Goal: Contribute content: Add original content to the website for others to see

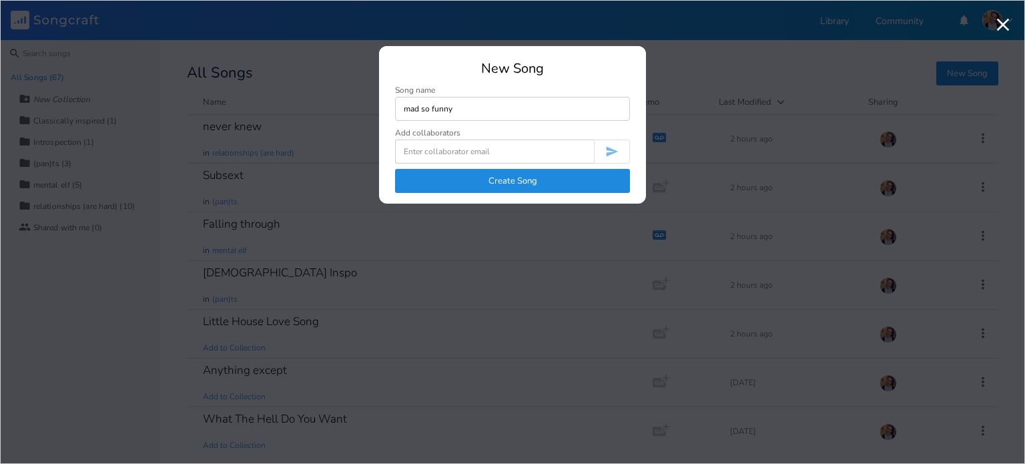
type input "mad so funny"
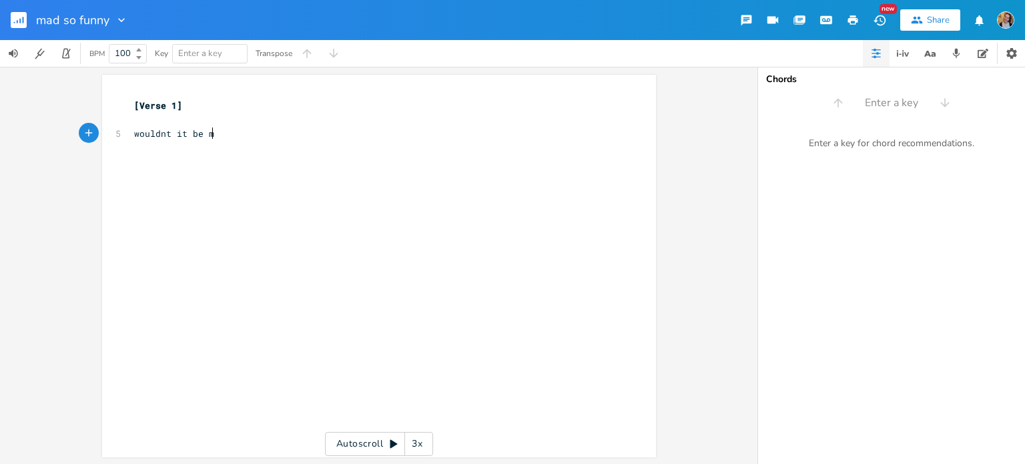
type textarea "wouldnt it be mad"
type textarea "wou"
type textarea "and maybe oh so funny"
click at [164, 121] on pre "​" at bounding box center [372, 120] width 482 height 14
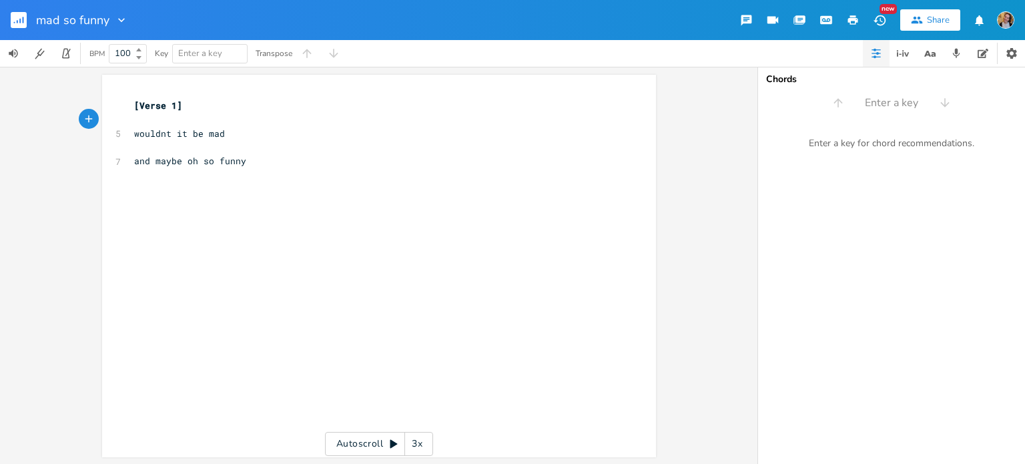
type textarea "B"
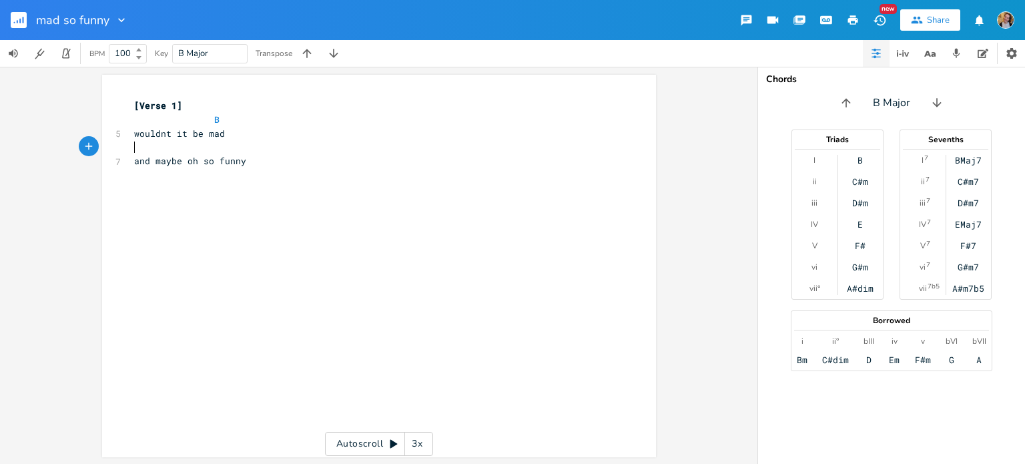
click at [154, 149] on pre "​" at bounding box center [372, 147] width 482 height 14
type textarea "A"
click at [200, 198] on pre "​" at bounding box center [372, 203] width 482 height 14
click at [203, 185] on pre "​" at bounding box center [372, 189] width 482 height 14
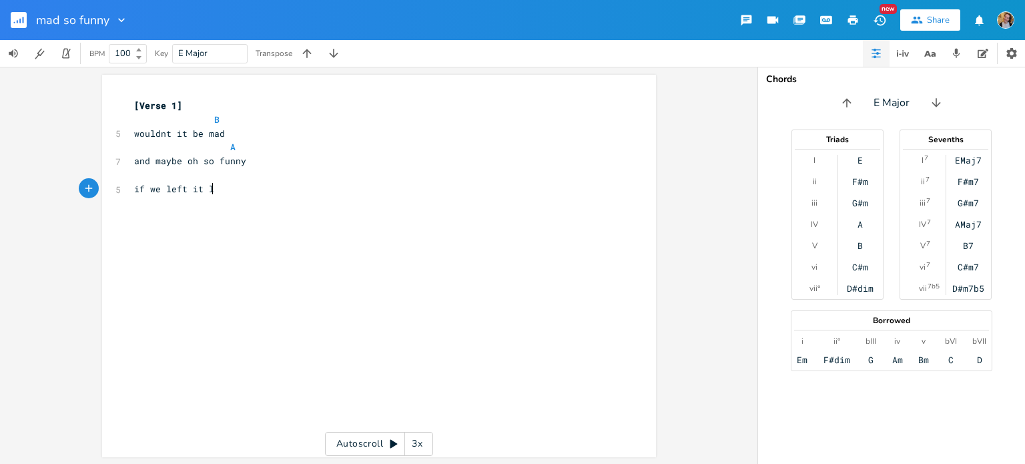
type textarea "if we left it la"
type textarea "all behind and said to"
type textarea "o it"
type textarea "f everyhting around us quickly changed"
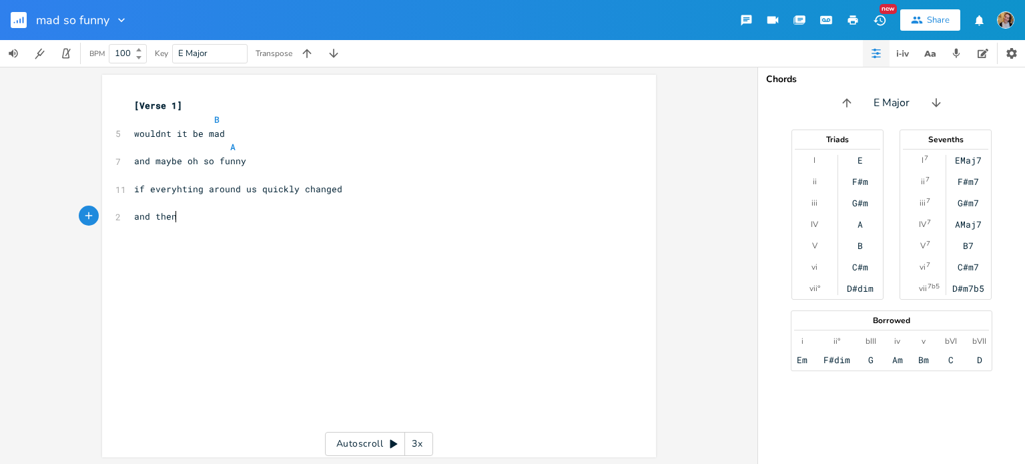
scroll to position [0, 37]
type textarea "and then where are we"
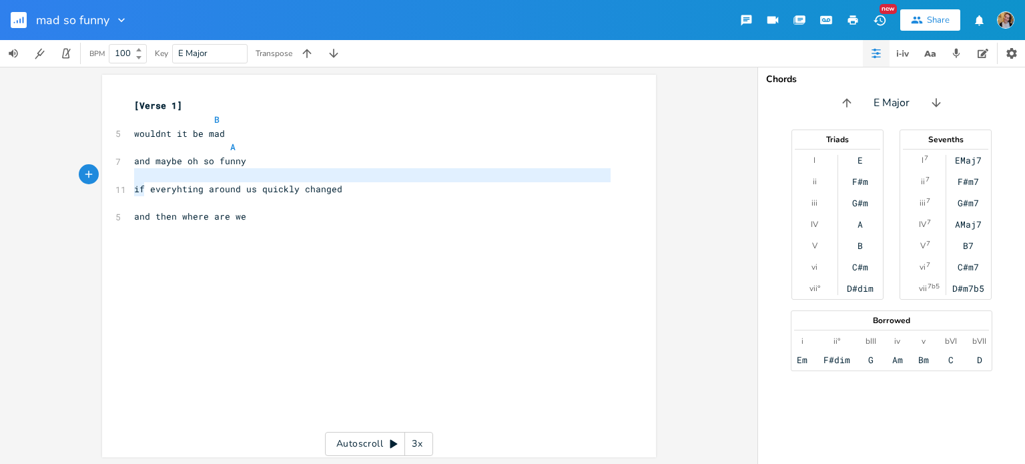
drag, startPoint x: 138, startPoint y: 190, endPoint x: 168, endPoint y: 178, distance: 31.5
click at [168, 178] on div "[Verse 1] B 5 wouldnt it be mad A 7 and maybe oh so funny ​ 11 if everyhting ar…" at bounding box center [372, 168] width 482 height 139
type textarea "if"
click at [171, 178] on icon "button" at bounding box center [179, 177] width 16 height 16
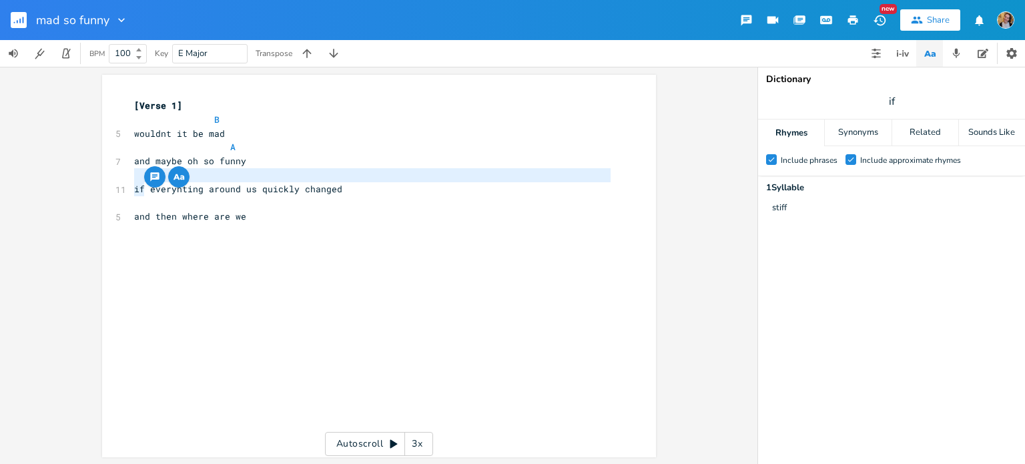
click at [215, 178] on pre "​" at bounding box center [372, 175] width 482 height 14
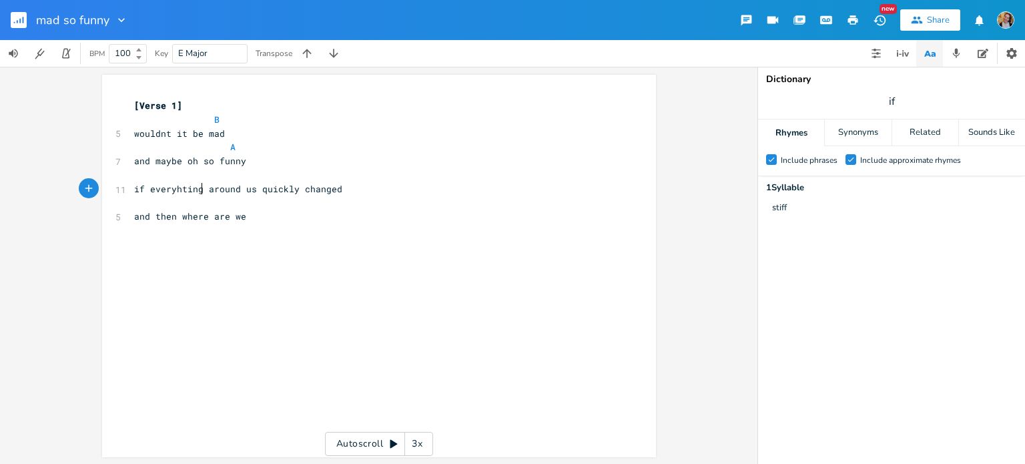
click at [200, 188] on span "if everyhting around us quickly changed" at bounding box center [238, 189] width 208 height 12
click at [190, 186] on span "if everyhting around us quickly changed" at bounding box center [238, 189] width 208 height 12
type textarea "thin"
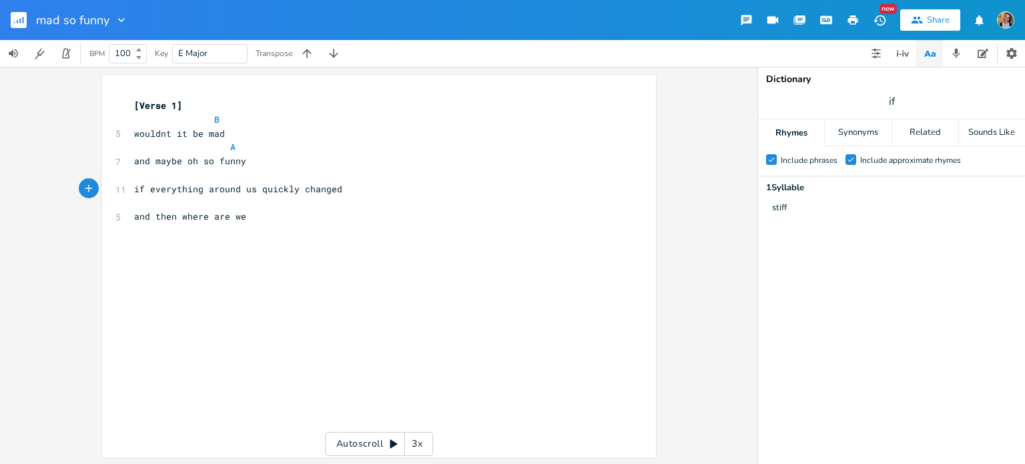
click at [350, 95] on div "thin x [Verse 1] B 5 wouldnt it be mad A 7 and maybe oh so funny ​ 11 if everyt…" at bounding box center [379, 266] width 554 height 382
click at [868, 51] on button "button" at bounding box center [876, 53] width 27 height 27
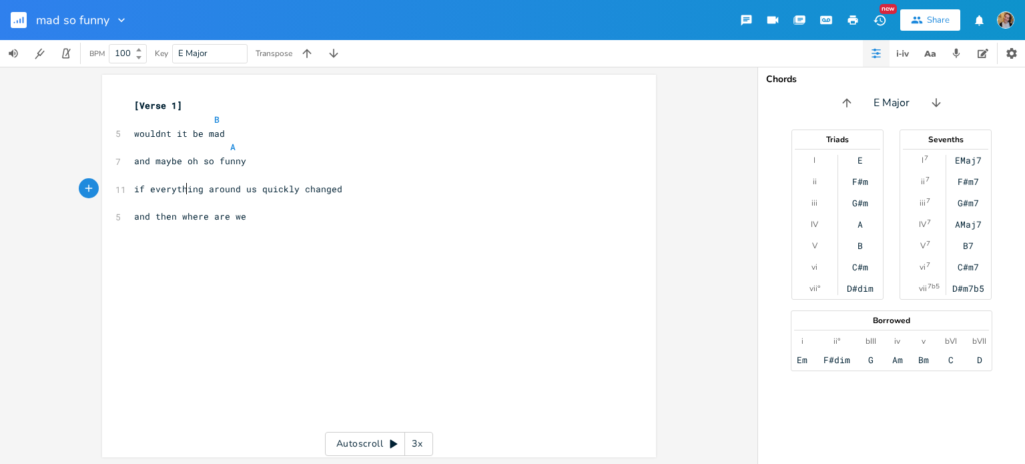
click at [181, 184] on span "if everything around us quickly changed" at bounding box center [238, 189] width 208 height 12
click at [176, 177] on pre "​" at bounding box center [372, 175] width 482 height 14
type textarea "E F#m"
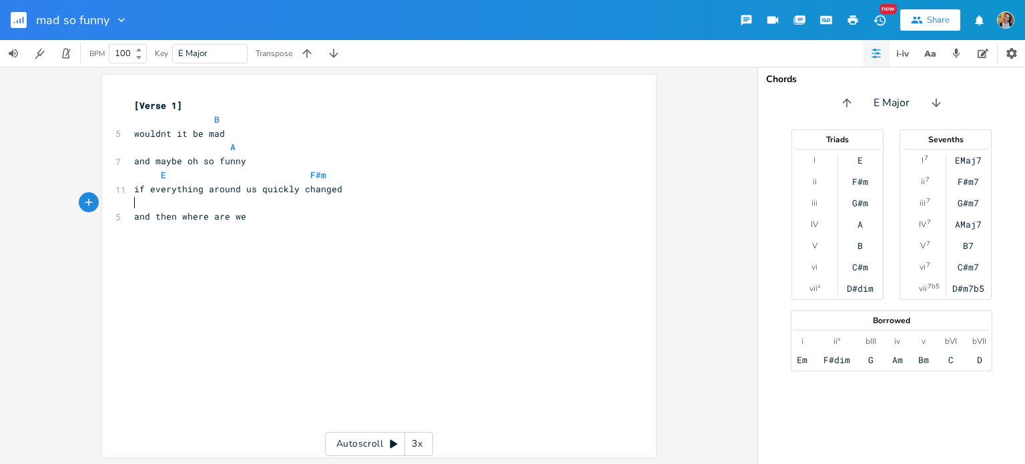
click at [176, 207] on pre "​" at bounding box center [372, 203] width 482 height 14
click at [215, 225] on pre "​" at bounding box center [372, 231] width 482 height 14
click at [214, 218] on span "and then where are we" at bounding box center [190, 216] width 112 height 12
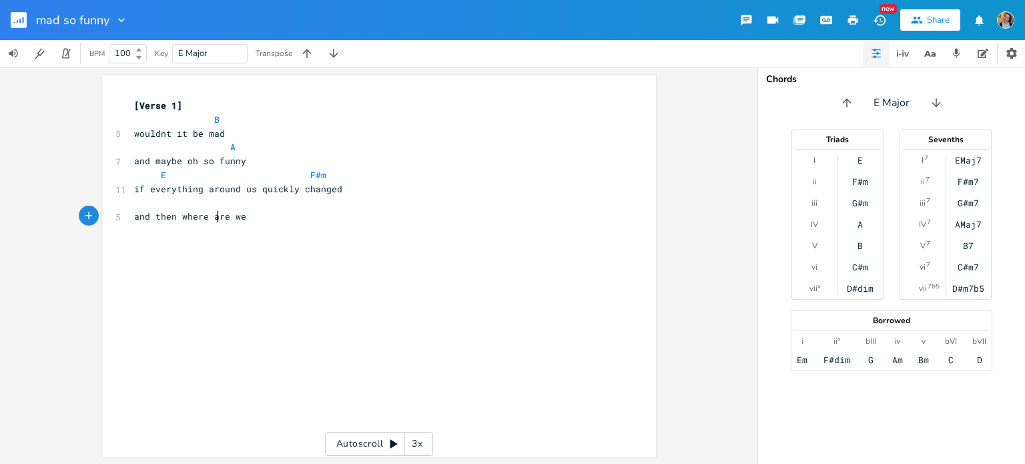
type textarea "are"
click at [214, 218] on span "and then where are we" at bounding box center [190, 216] width 112 height 12
click at [230, 218] on pre "and then where we" at bounding box center [372, 217] width 482 height 14
type textarea "are"
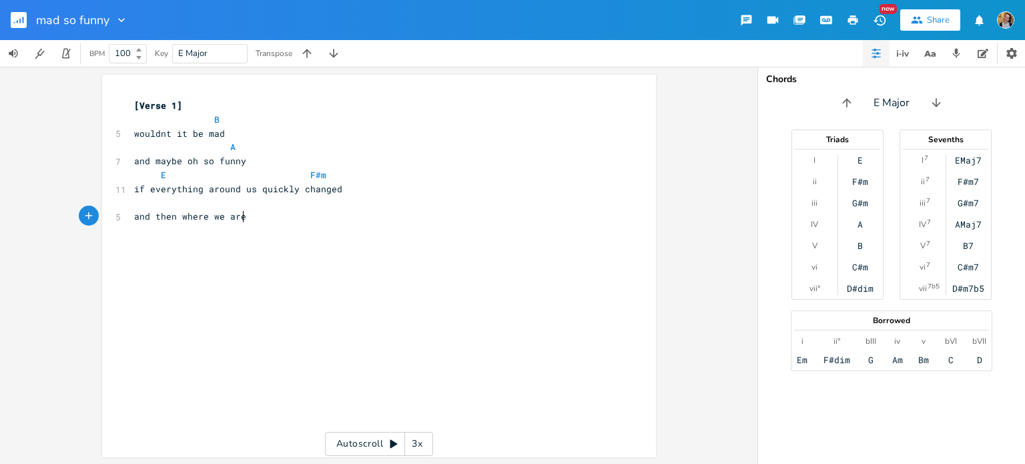
click at [220, 202] on pre at bounding box center [372, 203] width 482 height 14
type textarea "B"
click at [205, 228] on pre "​" at bounding box center [372, 231] width 482 height 14
type textarea "is new and something differet"
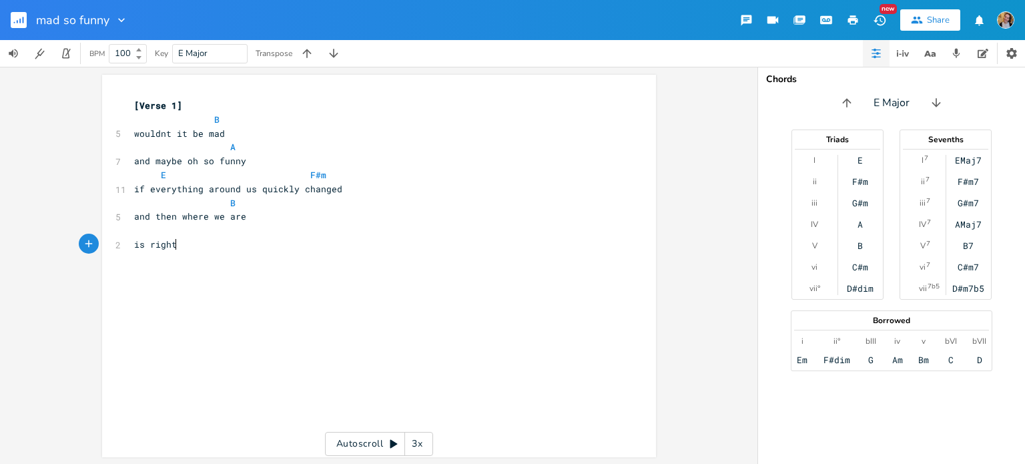
scroll to position [0, 29]
type textarea "is right amidst the"
type textarea "beginnings"
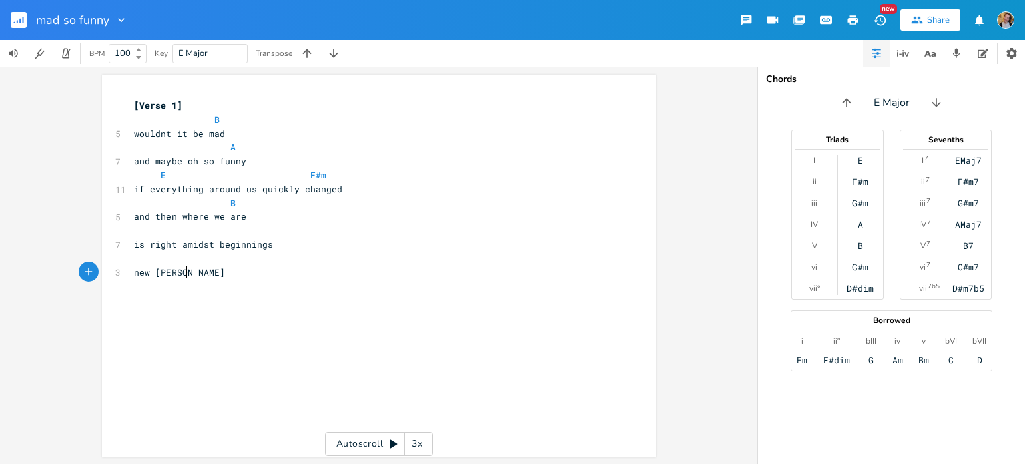
type textarea "new stories"
click at [205, 228] on pre "​" at bounding box center [372, 231] width 482 height 14
type textarea "A"
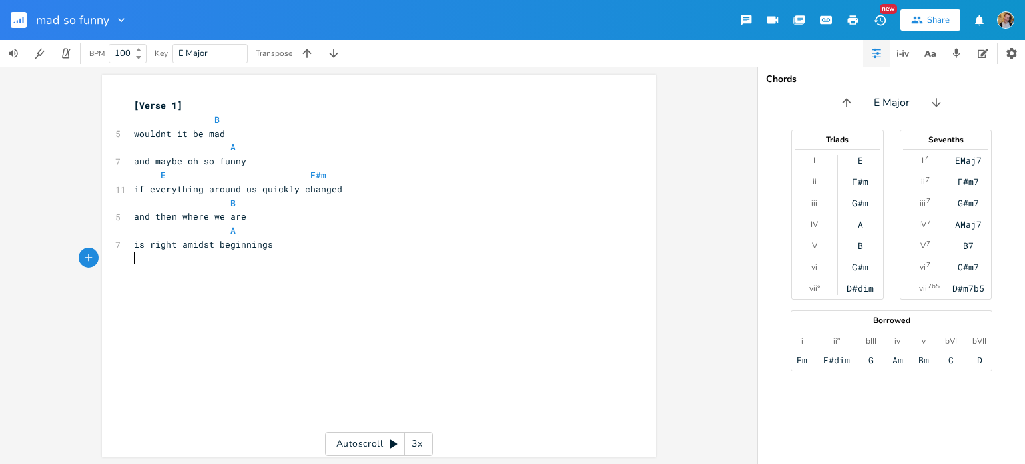
click at [202, 254] on pre "​" at bounding box center [372, 259] width 482 height 14
type textarea "could it m"
type textarea "be charming"
type textarea "i hope not"
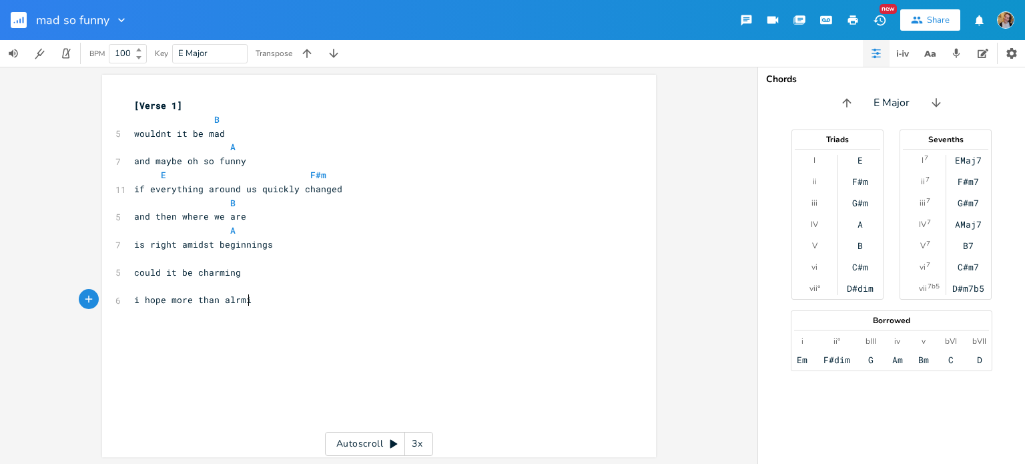
type textarea "more than alrming"
type textarea "arming"
click at [206, 257] on pre "​" at bounding box center [372, 259] width 482 height 14
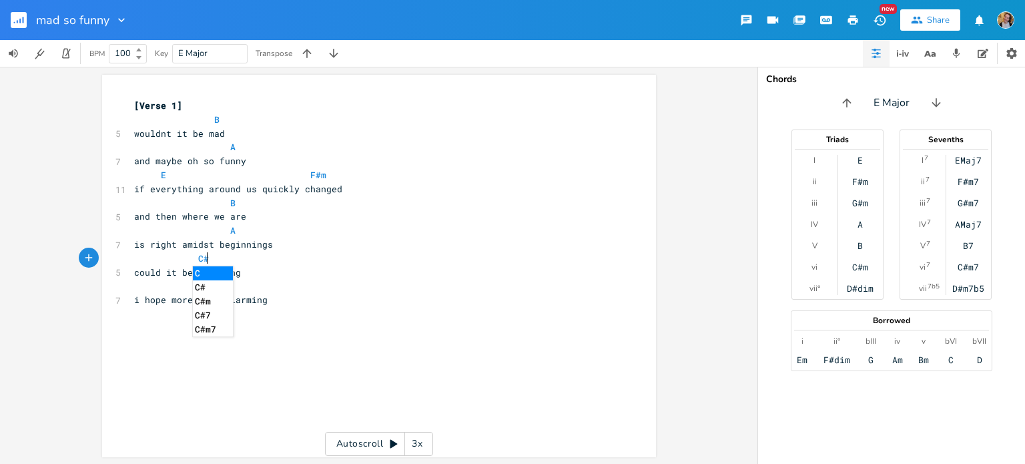
type textarea "C#m"
click at [279, 286] on pre "​" at bounding box center [372, 286] width 482 height 14
click at [294, 300] on pre "i hope more than alarming" at bounding box center [372, 300] width 482 height 14
click at [240, 280] on pre "​" at bounding box center [372, 286] width 482 height 14
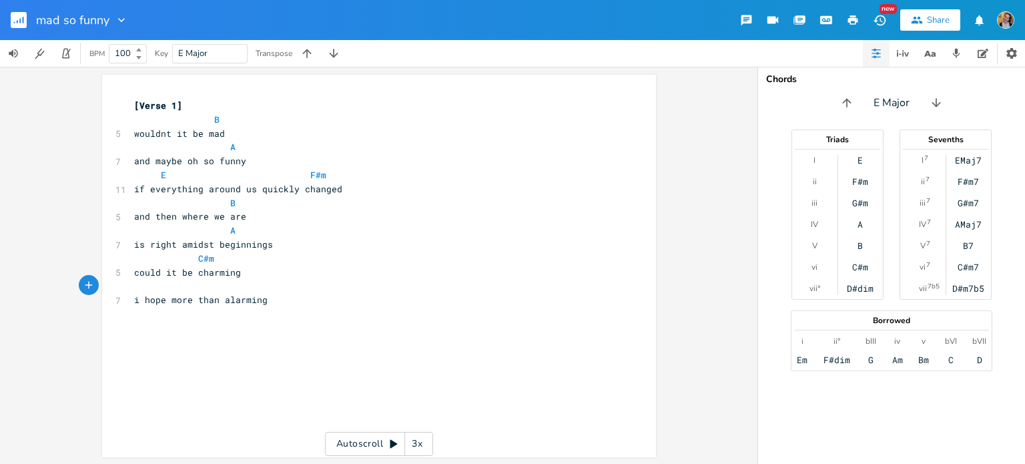
click at [255, 257] on pre "C#m" at bounding box center [372, 259] width 482 height 14
click at [198, 260] on span "C#m" at bounding box center [206, 258] width 16 height 13
type textarea "F"
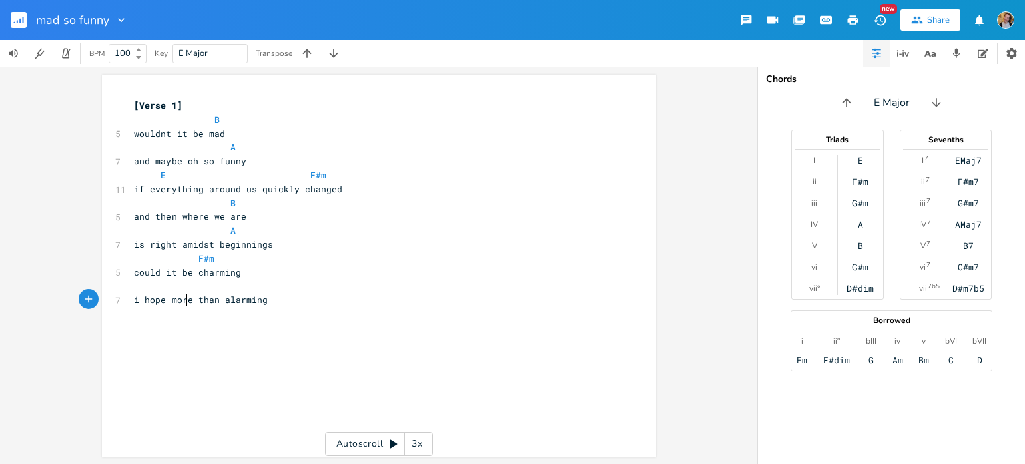
click at [180, 294] on span "i hope more than alarming" at bounding box center [200, 300] width 133 height 12
click at [194, 290] on pre "​" at bounding box center [372, 286] width 482 height 14
type textarea "B"
click at [199, 319] on pre "​" at bounding box center [372, 314] width 482 height 14
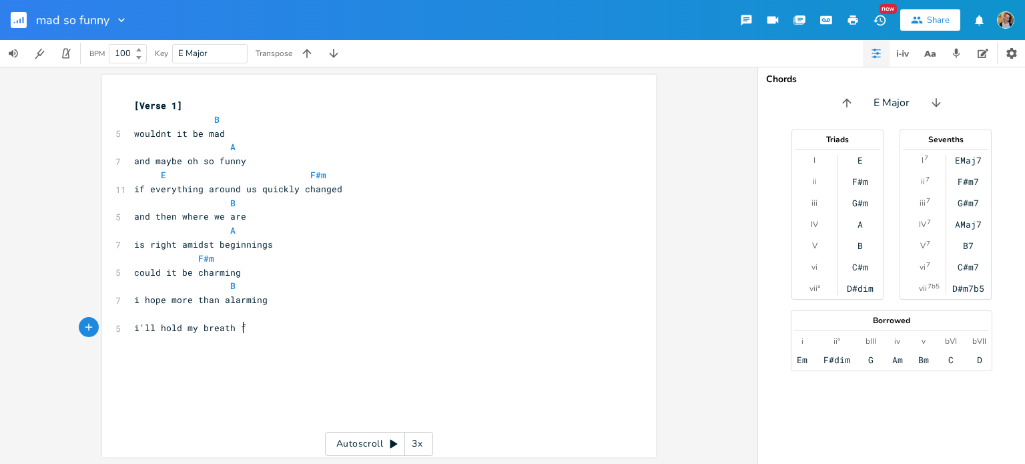
type textarea "i'll hold my breath for"
type textarea "##"
click at [202, 325] on pre "​" at bounding box center [372, 328] width 482 height 14
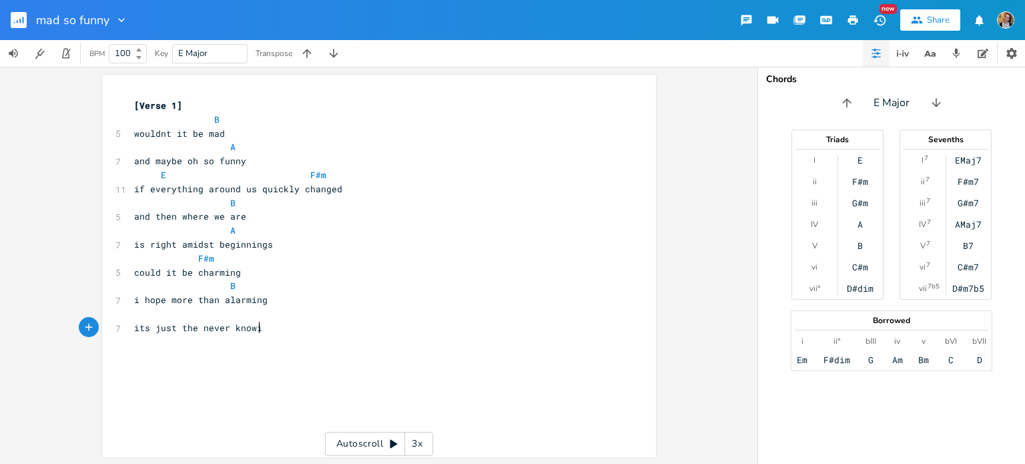
type textarea "its just the never knowing"
type textarea "and all ft"
type textarea "tges"
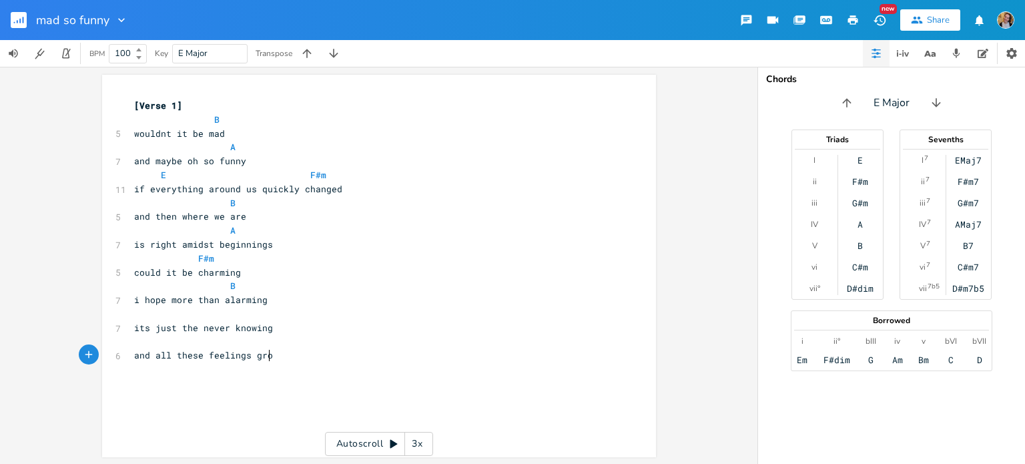
type textarea "hese feelings groi"
type textarea "wing"
click at [286, 213] on pre "and then where we are" at bounding box center [372, 217] width 482 height 14
type textarea "m"
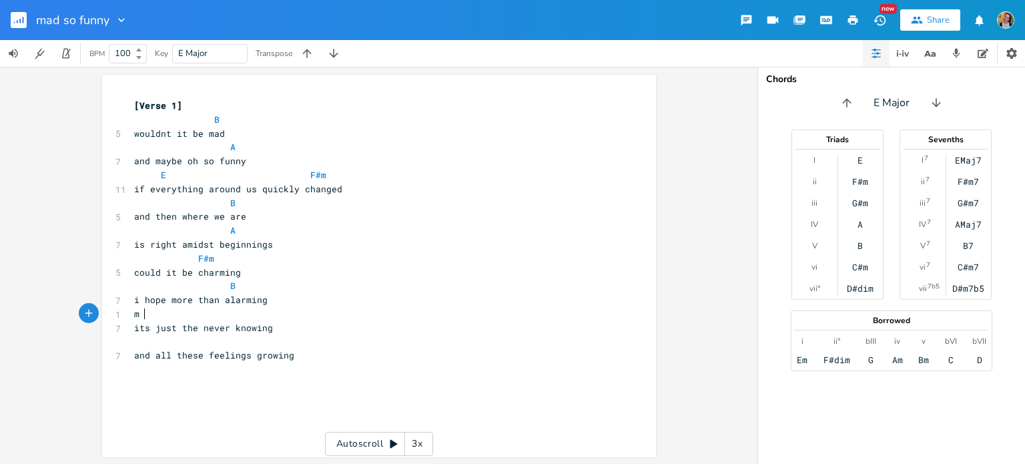
scroll to position [0, 9]
type textarea "G#m"
type textarea "A"
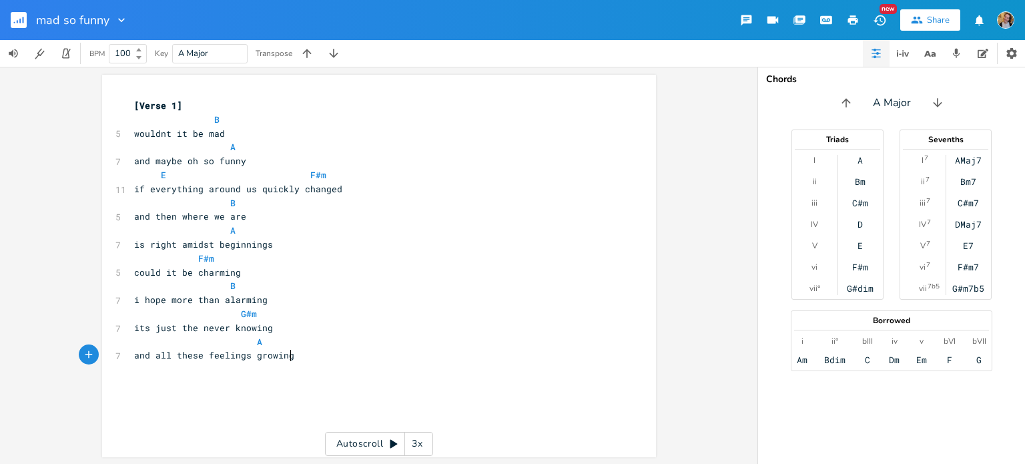
click at [320, 354] on pre "and all these feelings growing" at bounding box center [372, 355] width 482 height 14
type textarea "but i;"
type textarea "'m ready for it"
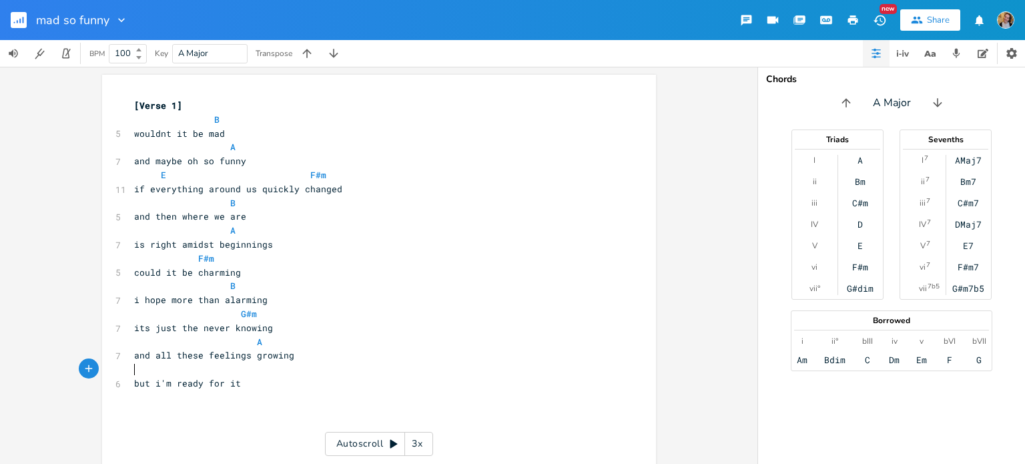
click at [221, 371] on pre "​" at bounding box center [372, 369] width 482 height 14
click at [200, 425] on pre "​" at bounding box center [372, 425] width 482 height 14
type textarea "E"
click at [272, 370] on pre "​" at bounding box center [372, 369] width 482 height 14
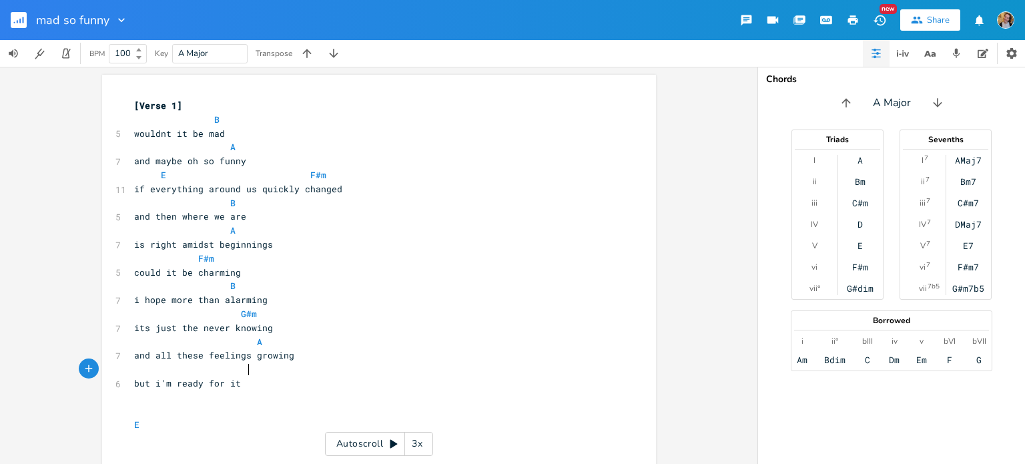
type textarea "E"
click at [394, 362] on pre "E" at bounding box center [372, 369] width 482 height 14
click at [97, 17] on input "mad so funny" at bounding box center [72, 20] width 73 height 12
click at [121, 19] on icon "button" at bounding box center [120, 19] width 13 height 13
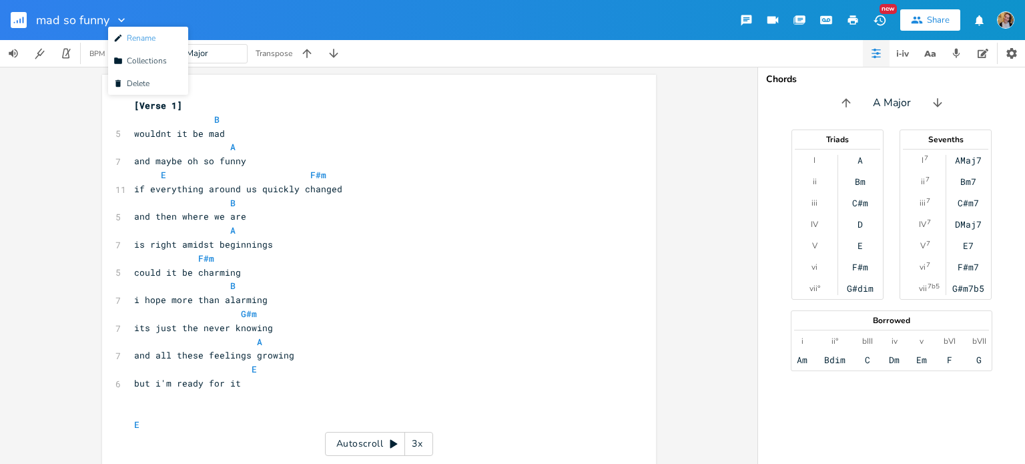
click at [137, 30] on li "Edit Rename" at bounding box center [148, 38] width 80 height 23
click at [119, 19] on icon "button" at bounding box center [120, 20] width 7 height 4
click at [149, 37] on span "Edit Rename" at bounding box center [134, 37] width 42 height 9
click at [124, 21] on icon "button" at bounding box center [120, 19] width 13 height 13
click at [133, 33] on span "Edit Rename" at bounding box center [134, 37] width 42 height 9
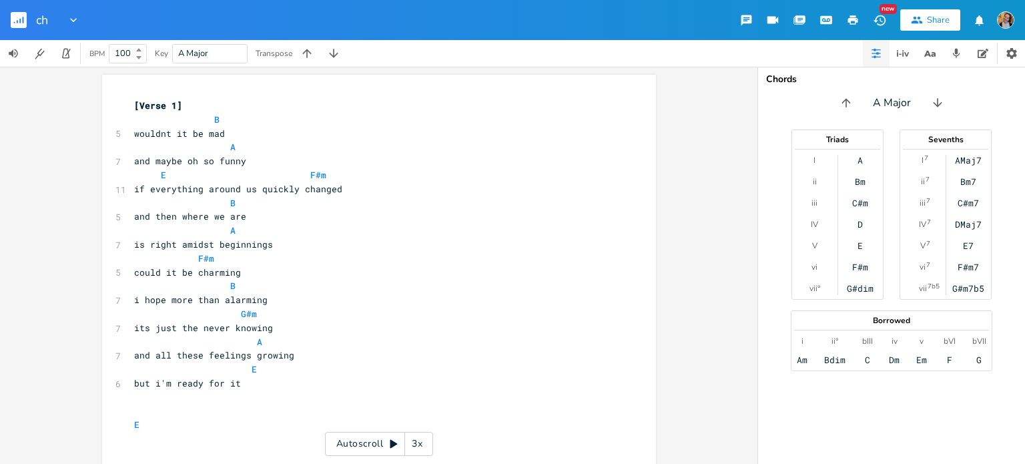
type input "c"
type input "to change or not to change"
click at [472, 184] on pre "if everything around us quickly changed" at bounding box center [372, 189] width 482 height 14
click at [216, 117] on pre "B" at bounding box center [372, 120] width 482 height 14
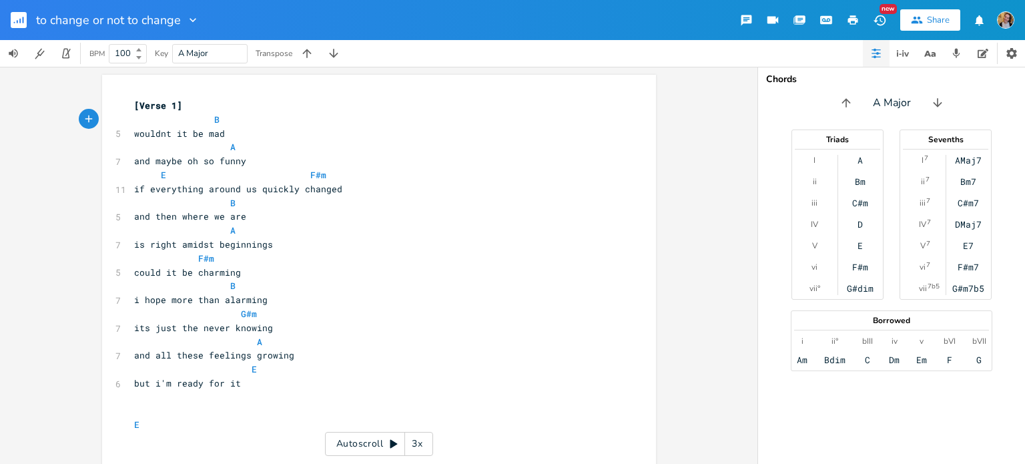
click at [884, 112] on div "A Major" at bounding box center [891, 102] width 267 height 21
type input "b"
click at [850, 98] on icon "button" at bounding box center [846, 102] width 13 height 13
click at [850, 97] on button "button" at bounding box center [842, 102] width 21 height 21
click at [849, 112] on button "button" at bounding box center [846, 102] width 21 height 21
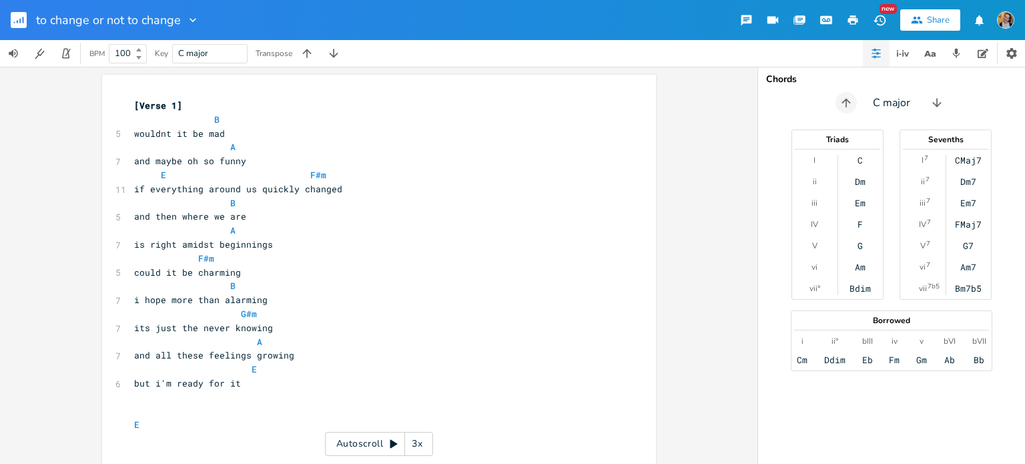
click at [846, 100] on icon "button" at bounding box center [846, 102] width 9 height 9
click at [934, 102] on icon "button" at bounding box center [940, 102] width 13 height 13
click at [937, 104] on icon "button" at bounding box center [940, 102] width 9 height 9
click at [940, 101] on icon "button" at bounding box center [936, 102] width 13 height 13
click at [934, 103] on icon "button" at bounding box center [940, 102] width 13 height 13
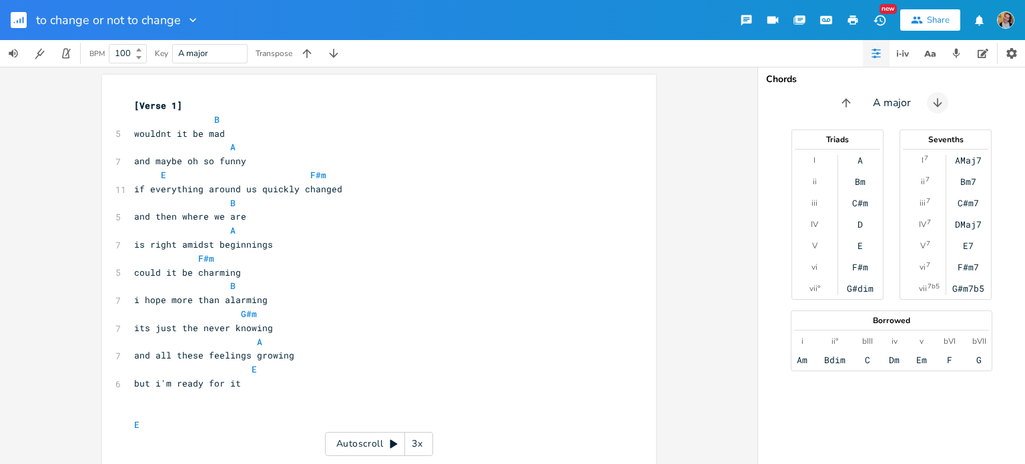
click at [932, 103] on icon "button" at bounding box center [937, 102] width 13 height 13
click at [932, 101] on button "button" at bounding box center [937, 102] width 21 height 21
click at [930, 103] on button "button" at bounding box center [940, 102] width 21 height 21
click at [932, 107] on button "button" at bounding box center [940, 102] width 21 height 21
click at [934, 104] on icon "button" at bounding box center [936, 102] width 9 height 9
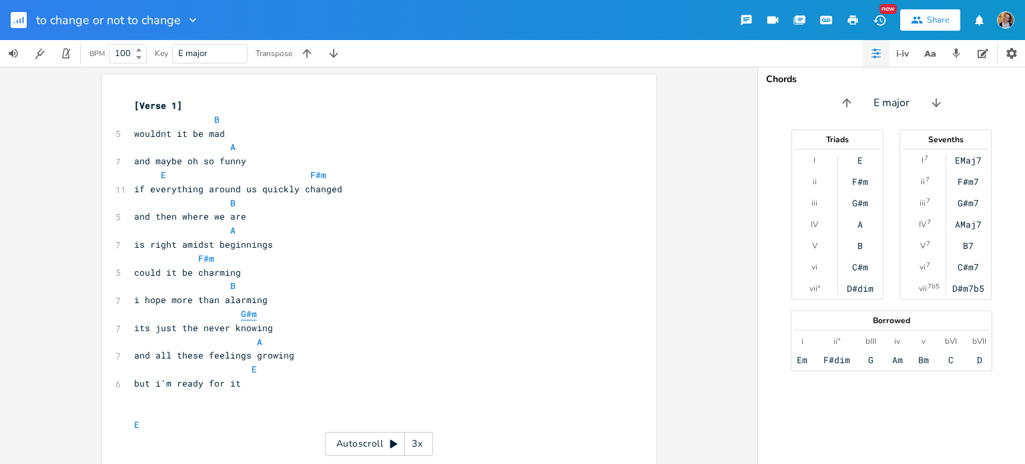
click at [241, 311] on span "G#m" at bounding box center [249, 314] width 16 height 13
click at [257, 343] on span "A" at bounding box center [259, 342] width 5 height 13
click at [246, 317] on span "G#m" at bounding box center [249, 314] width 16 height 13
click at [230, 286] on span "B" at bounding box center [232, 286] width 5 height 13
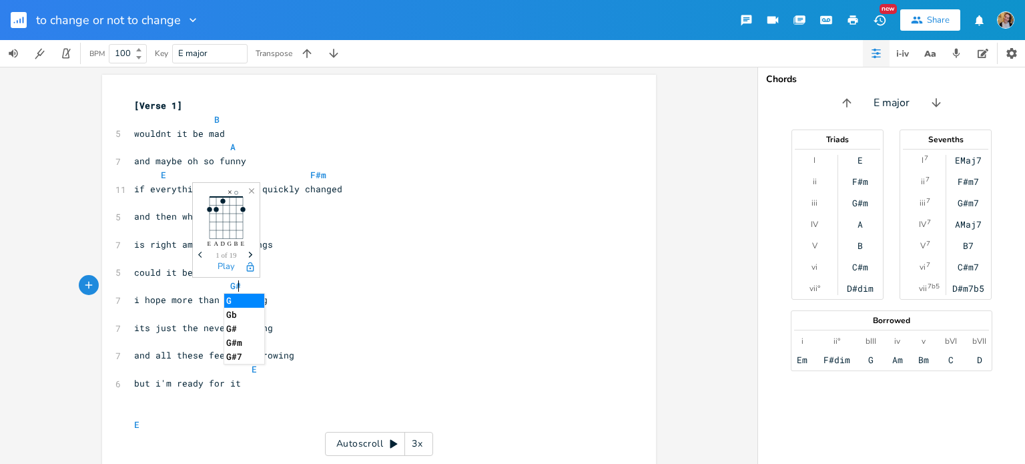
type textarea "G#m"
click at [292, 318] on pre "G#m" at bounding box center [372, 314] width 482 height 14
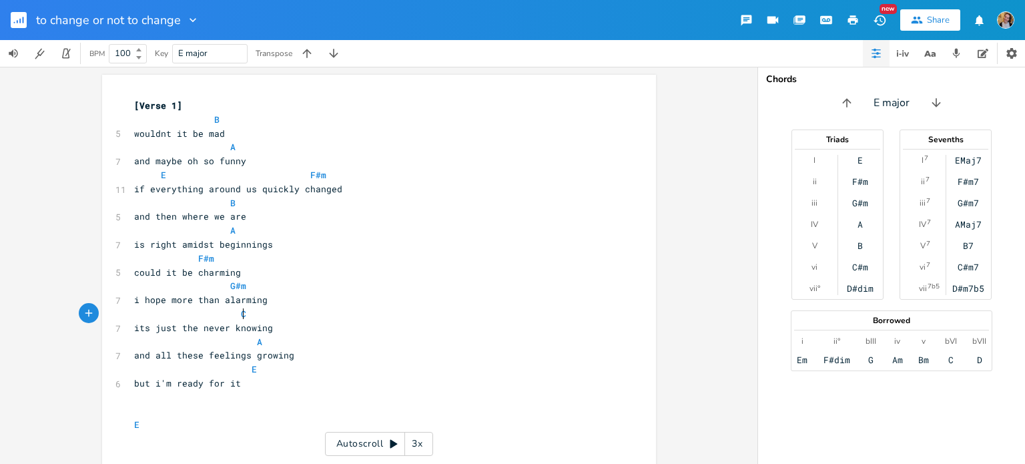
type textarea "C]"
type textarea "#m"
click at [403, 189] on pre "if everything around us quickly changed" at bounding box center [372, 189] width 482 height 14
click at [174, 443] on pre "​" at bounding box center [372, 439] width 482 height 14
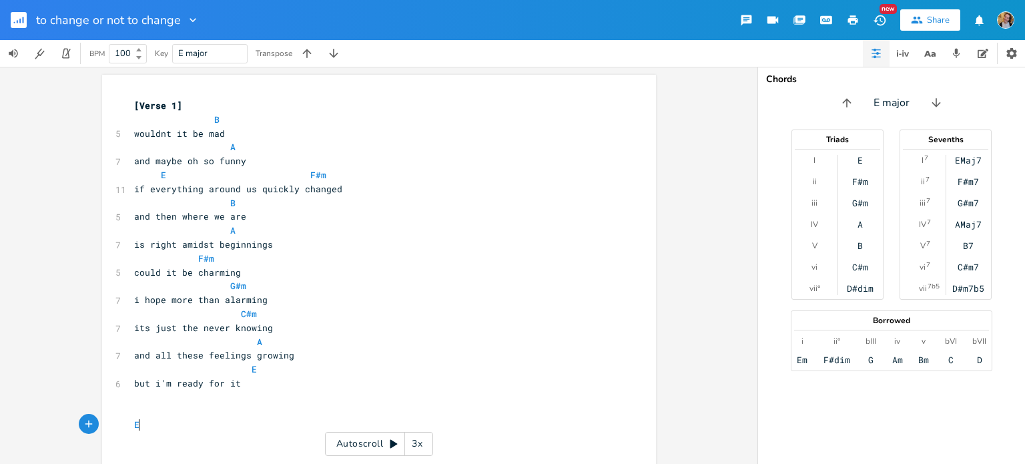
click at [179, 430] on pre "E" at bounding box center [372, 425] width 482 height 14
type textarea "C#m B A"
click at [271, 371] on pre "E" at bounding box center [372, 369] width 482 height 14
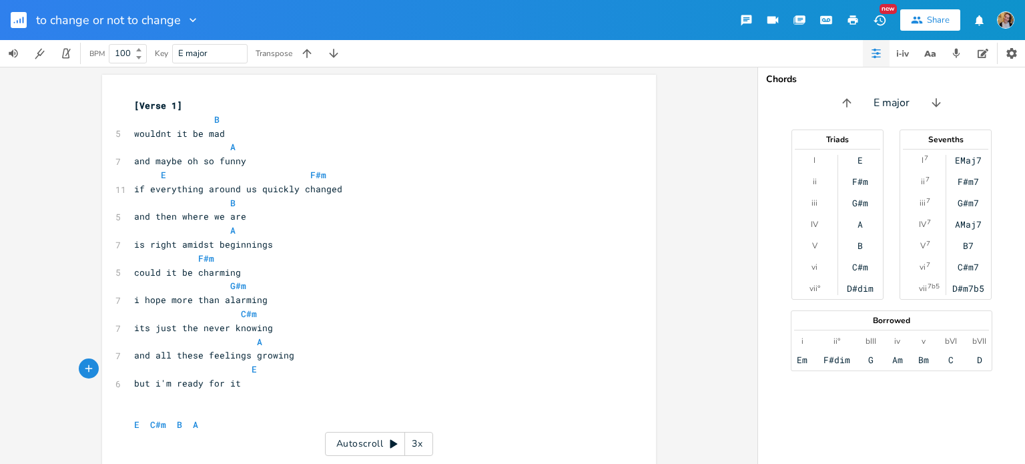
click at [414, 347] on pre "A" at bounding box center [372, 342] width 482 height 14
click at [228, 421] on pre "E C#m B A" at bounding box center [372, 425] width 482 height 14
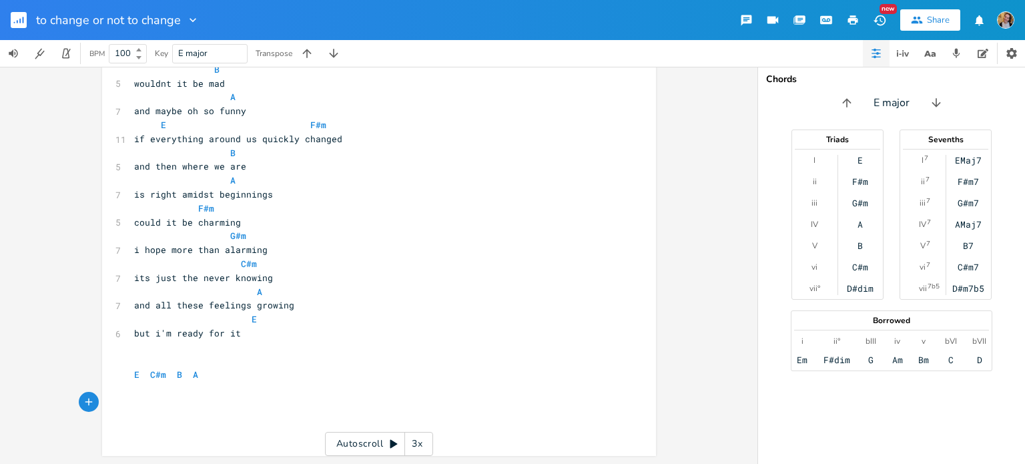
scroll to position [0, 0]
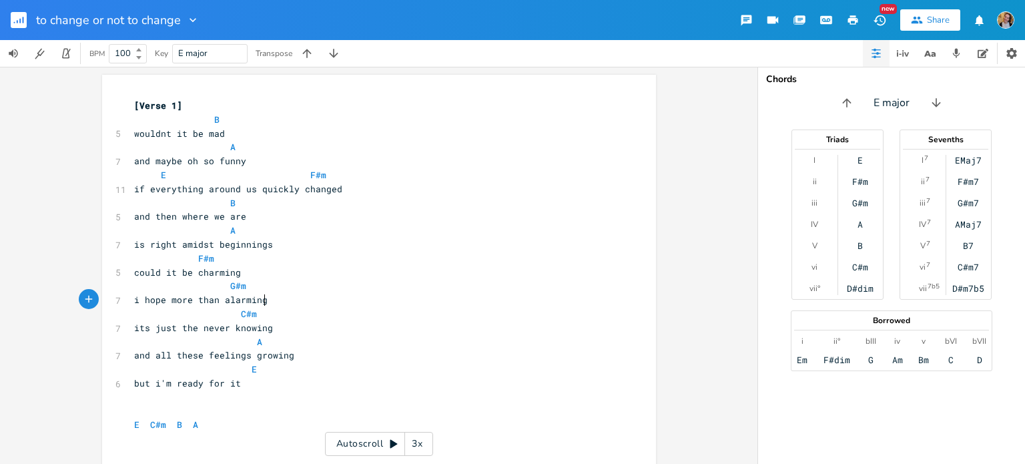
click at [270, 304] on pre "i hope more than alarming" at bounding box center [372, 300] width 482 height 14
click at [372, 357] on pre "and all these feelings growing" at bounding box center [372, 355] width 482 height 14
click at [348, 284] on pre "G#m" at bounding box center [372, 286] width 482 height 14
click at [347, 243] on pre "is right amidst beginnings" at bounding box center [372, 245] width 482 height 14
click at [300, 272] on pre "could it be charming" at bounding box center [372, 273] width 482 height 14
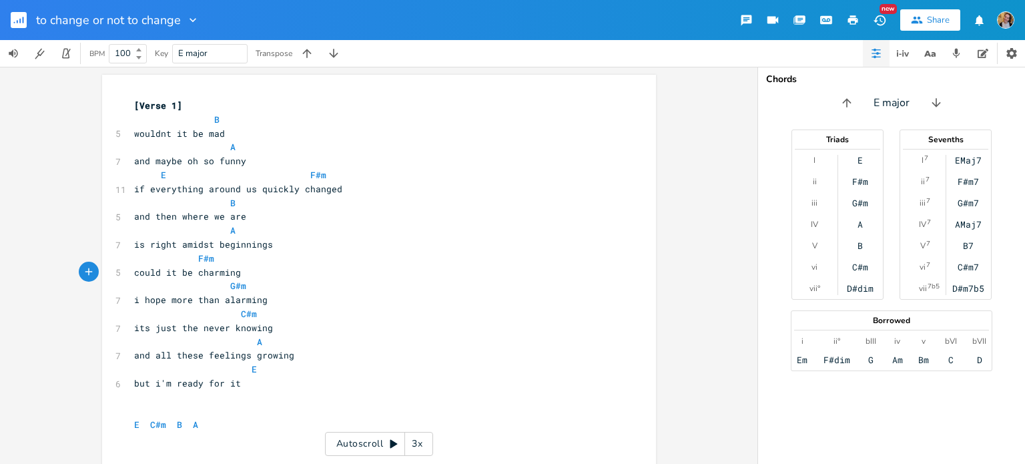
click at [294, 246] on pre "is right amidst beginnings" at bounding box center [372, 245] width 482 height 14
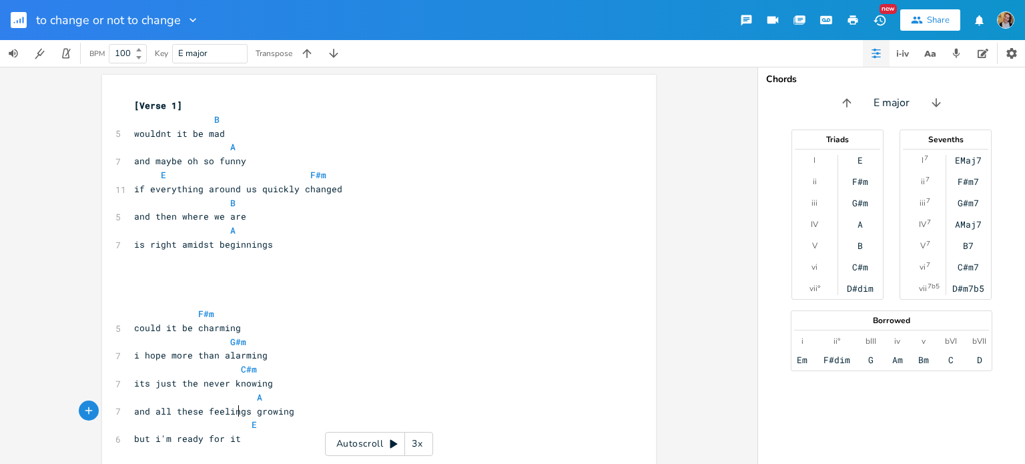
click at [235, 406] on span "and all these feelings growing" at bounding box center [214, 411] width 160 height 12
click at [314, 405] on pre "and all these feelings growing" at bounding box center [372, 411] width 482 height 14
click at [260, 428] on pre "E" at bounding box center [372, 425] width 482 height 14
click at [260, 342] on pre "G#m" at bounding box center [372, 342] width 482 height 14
click at [305, 419] on pre "E" at bounding box center [372, 425] width 482 height 14
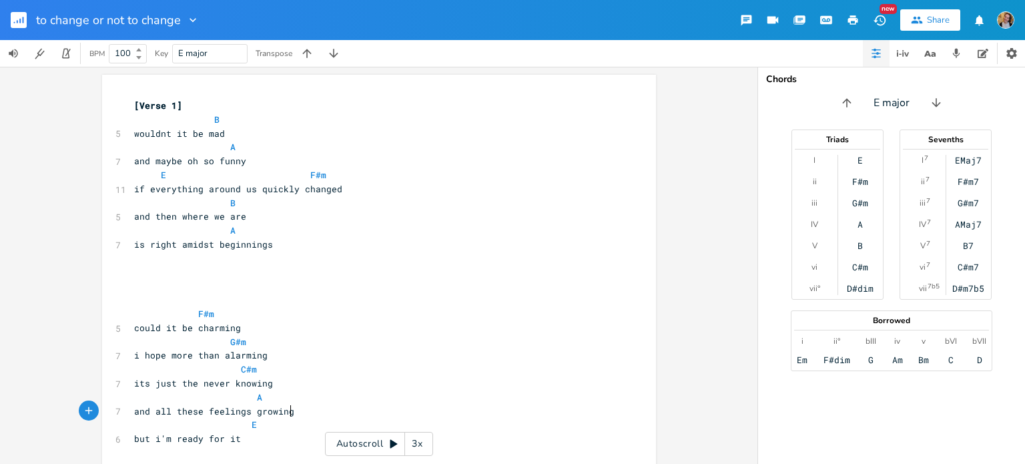
click at [306, 417] on pre "and all these feelings growing" at bounding box center [372, 411] width 482 height 14
click at [294, 274] on pre "​" at bounding box center [372, 273] width 482 height 14
click at [213, 432] on span "E" at bounding box center [195, 438] width 123 height 12
click at [278, 205] on pre "B" at bounding box center [372, 203] width 482 height 14
click at [222, 268] on pre "​" at bounding box center [372, 273] width 482 height 14
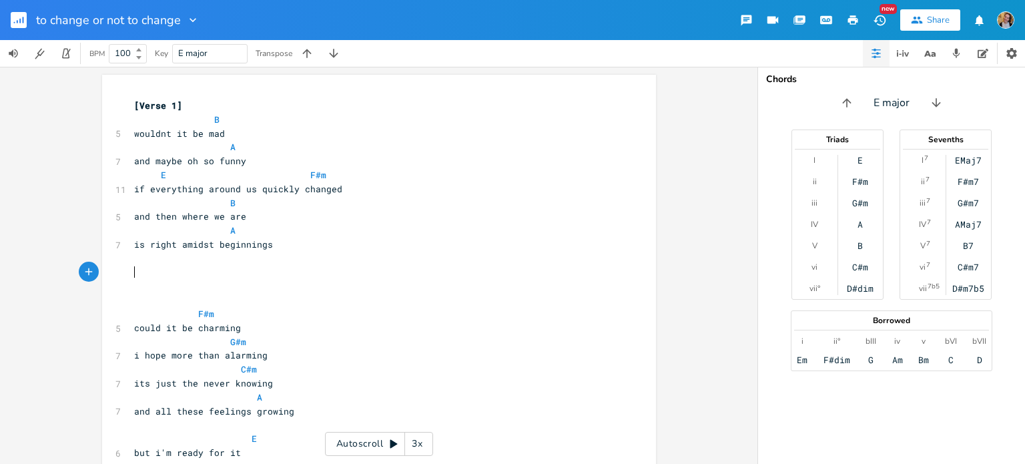
click at [228, 268] on pre "​" at bounding box center [372, 273] width 482 height 14
click at [223, 266] on pre "​" at bounding box center [372, 273] width 482 height 14
type textarea "starting it all iver"
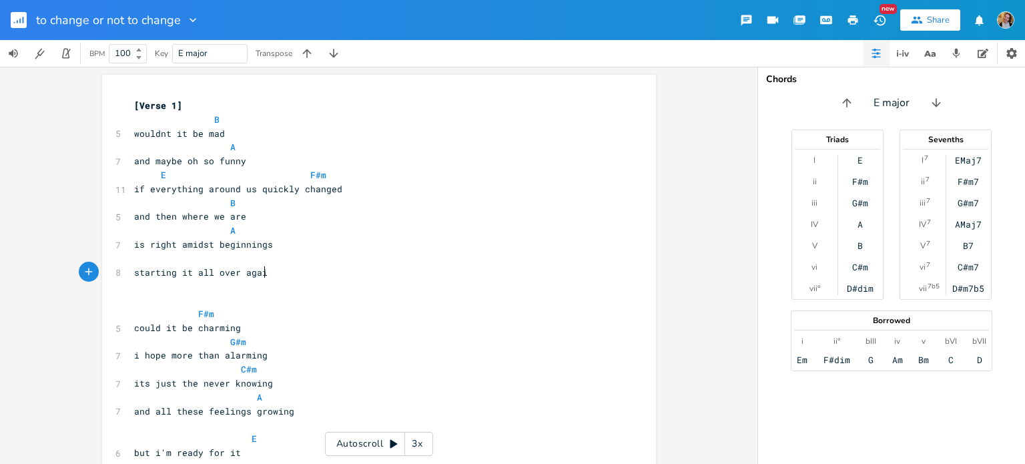
type textarea "over again"
click at [291, 218] on pre "and then where we are" at bounding box center [372, 217] width 482 height 14
click at [183, 276] on span "starting it all over again" at bounding box center [203, 272] width 139 height 12
type textarea "it"
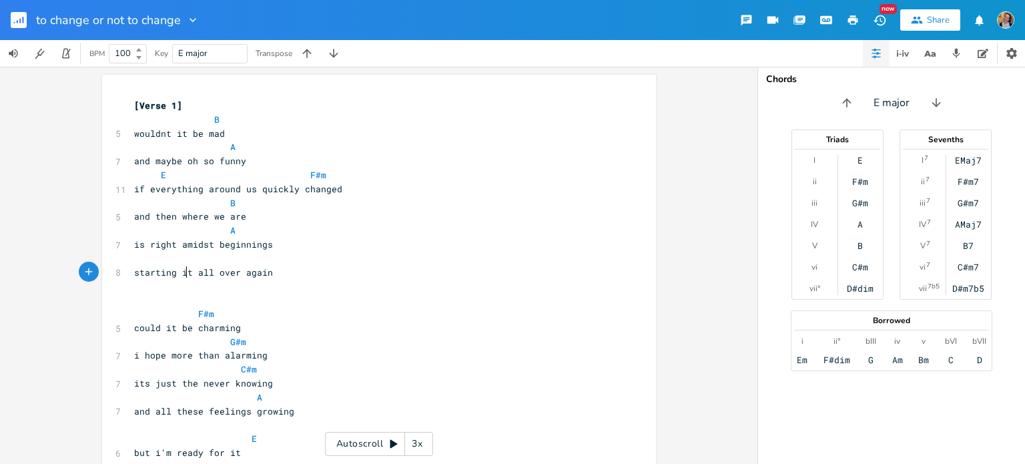
click at [183, 276] on span "starting it all over again" at bounding box center [203, 272] width 139 height 12
click at [174, 264] on pre "​" at bounding box center [372, 259] width 482 height 14
type textarea "C#m B"
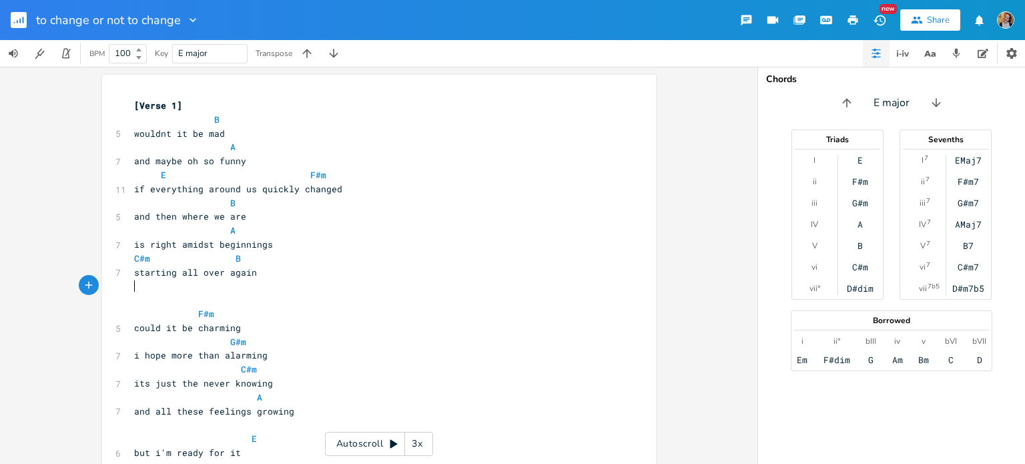
click at [171, 289] on pre "​" at bounding box center [372, 286] width 482 height 14
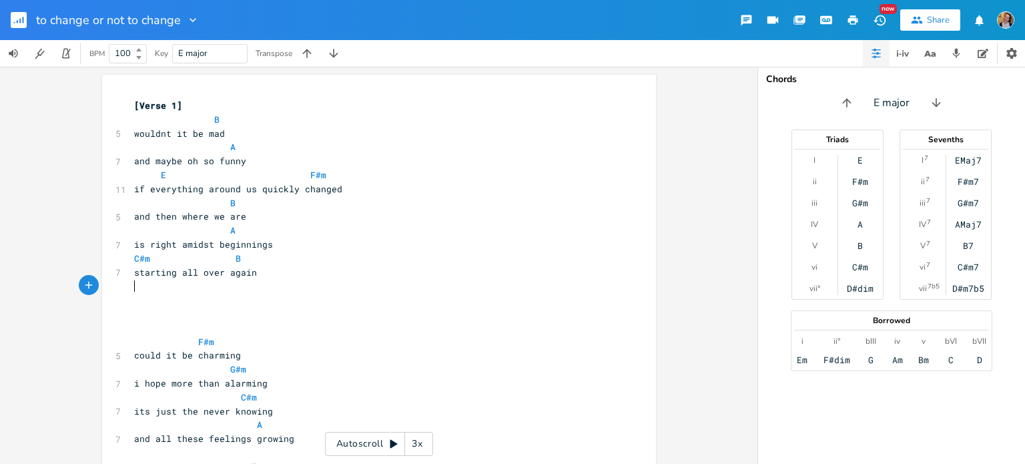
click at [147, 290] on pre "​" at bounding box center [372, 286] width 482 height 14
click at [147, 302] on pre "​" at bounding box center [372, 300] width 482 height 14
type textarea "[v2]"
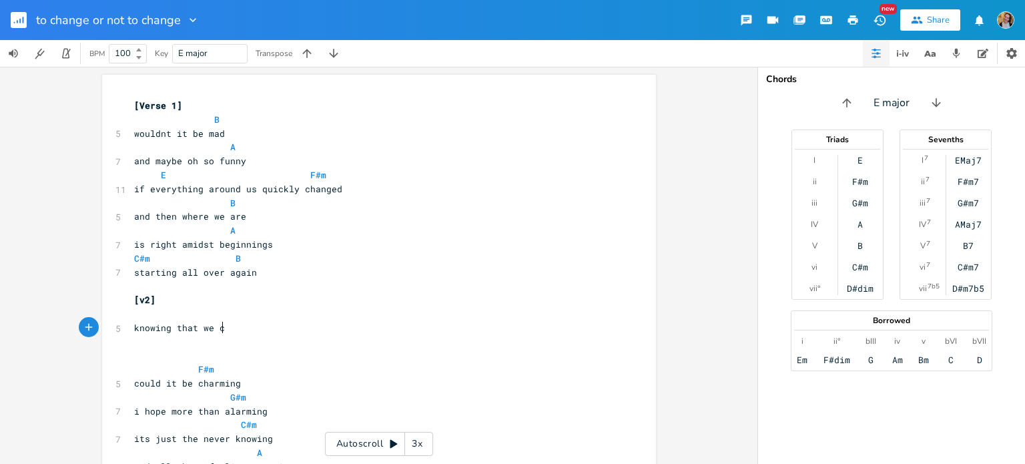
scroll to position [0, 82]
type textarea "knowing that we can"
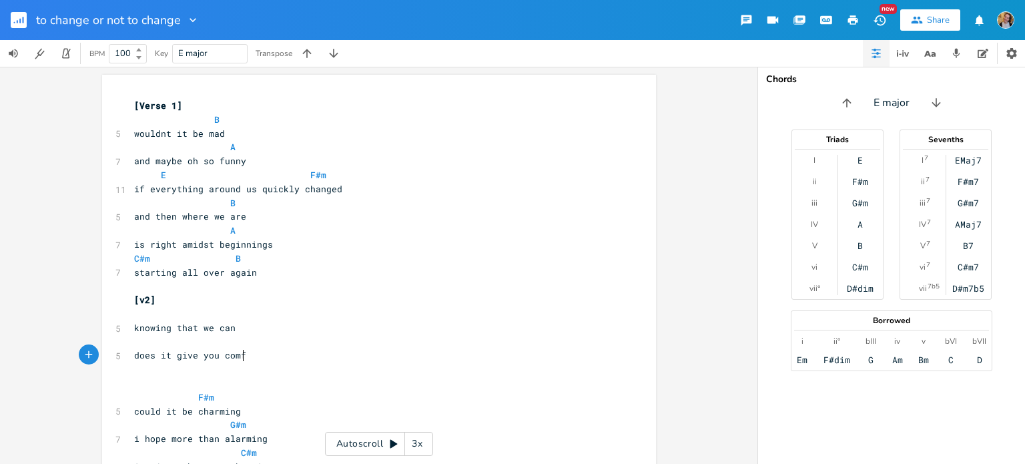
type textarea "does it give you comfort"
click at [213, 306] on pre "[v2]" at bounding box center [372, 300] width 482 height 14
click at [195, 315] on pre "​" at bounding box center [372, 314] width 482 height 14
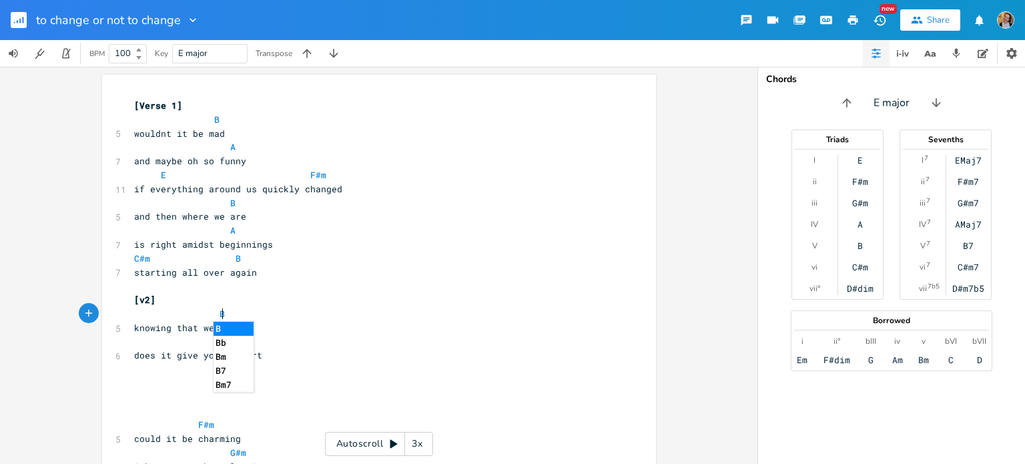
type textarea "B"
click at [172, 346] on pre "​" at bounding box center [372, 342] width 482 height 14
type textarea "A"
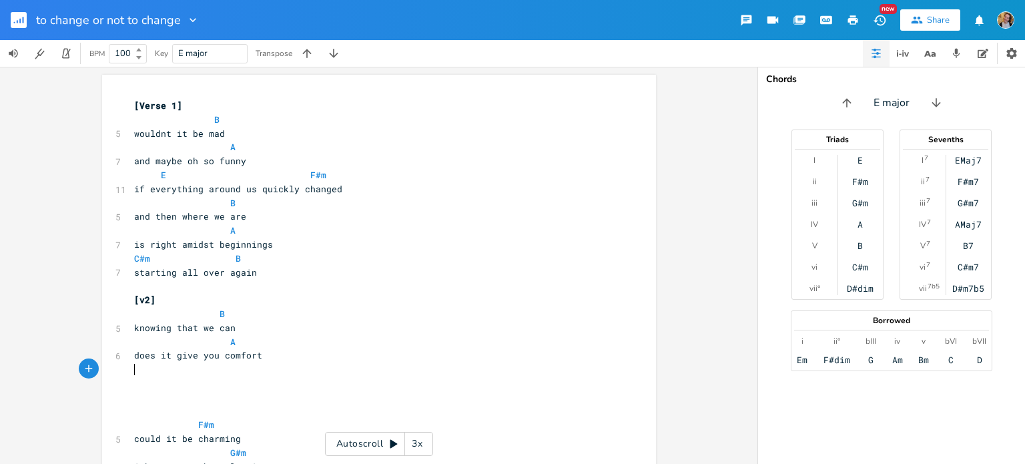
click at [164, 374] on pre "​" at bounding box center [372, 369] width 482 height 14
type textarea "does it make you feel"
type textarea "may npt"
type textarea "ot have fouh"
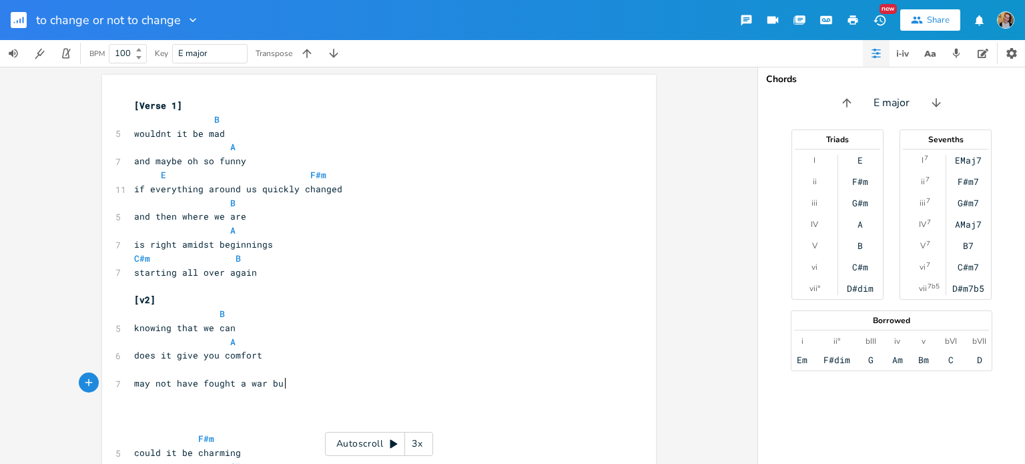
type textarea "ght a war bu"
type textarea "t we cn"
type textarea "an"
type textarea "sna"
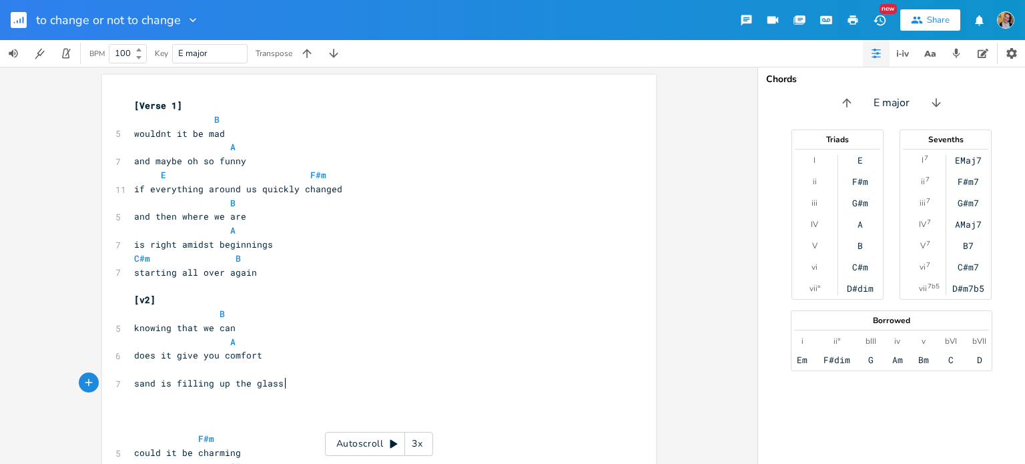
type textarea "and is filling up the glass s"
type textarea "quickly now"
type textarea "how the wunds h"
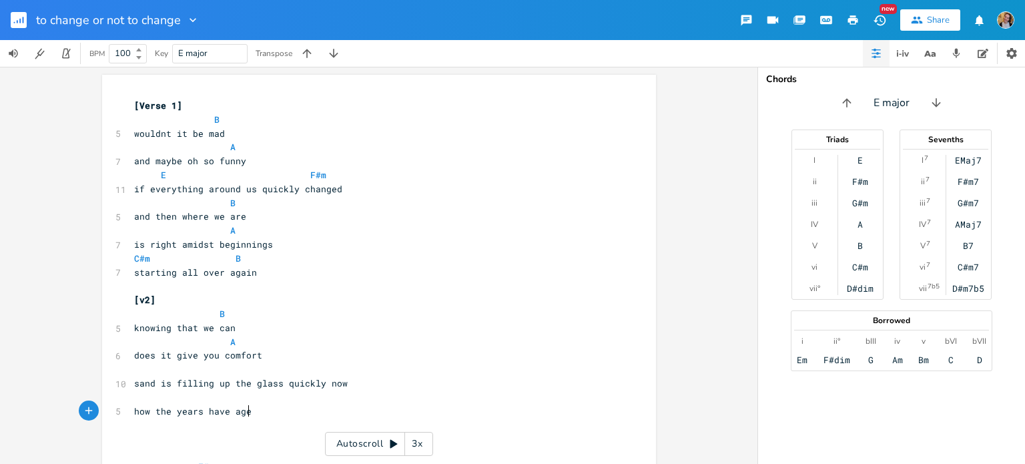
type textarea "he years have aged"
type textarea "us like"
type textarea "us"
type textarea "together we ha"
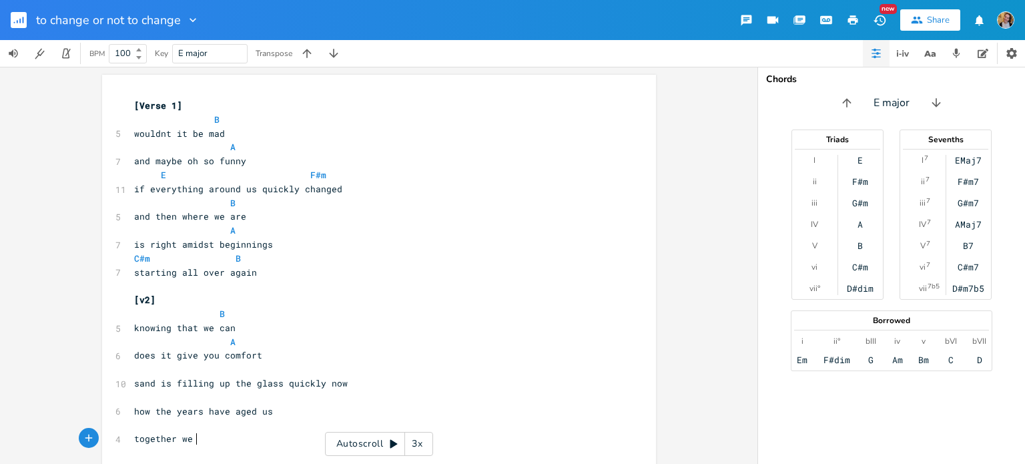
scroll to position [0, 59]
type textarea "are new"
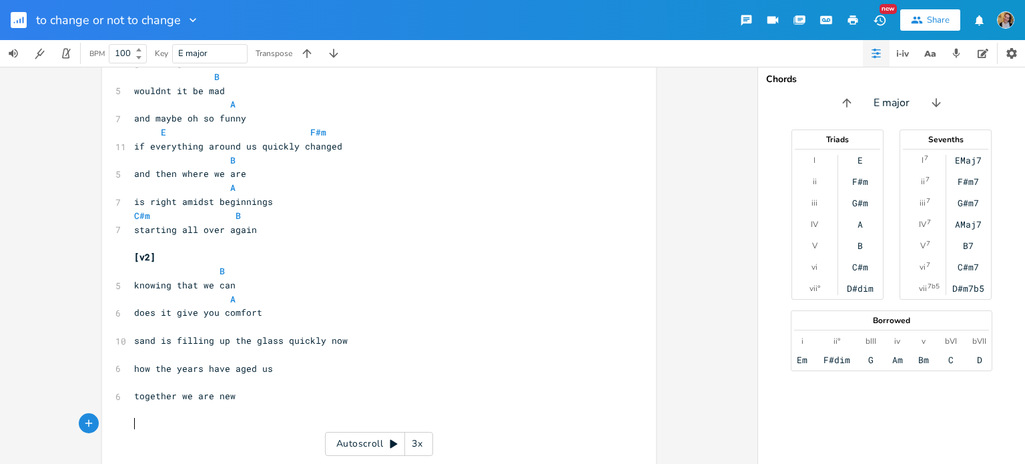
scroll to position [70, 0]
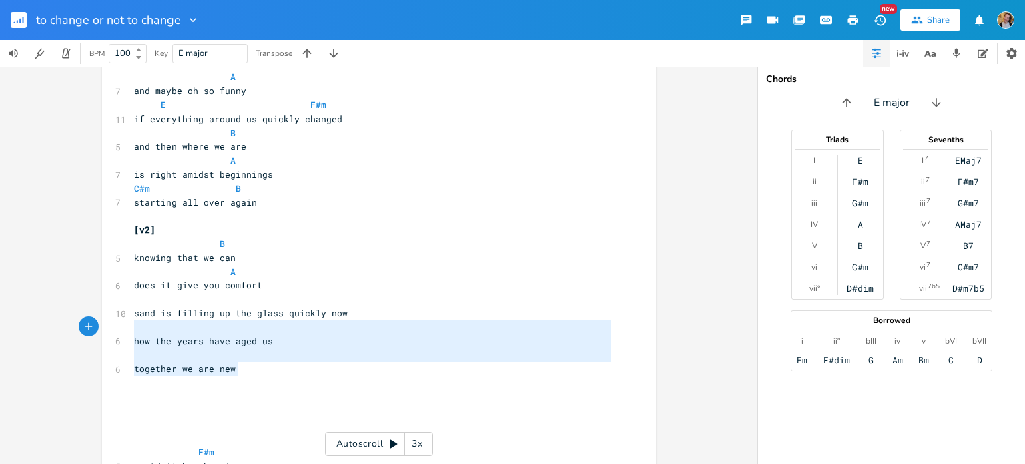
type textarea "sand is filling up the glass quickly now how the years have aged us together we…"
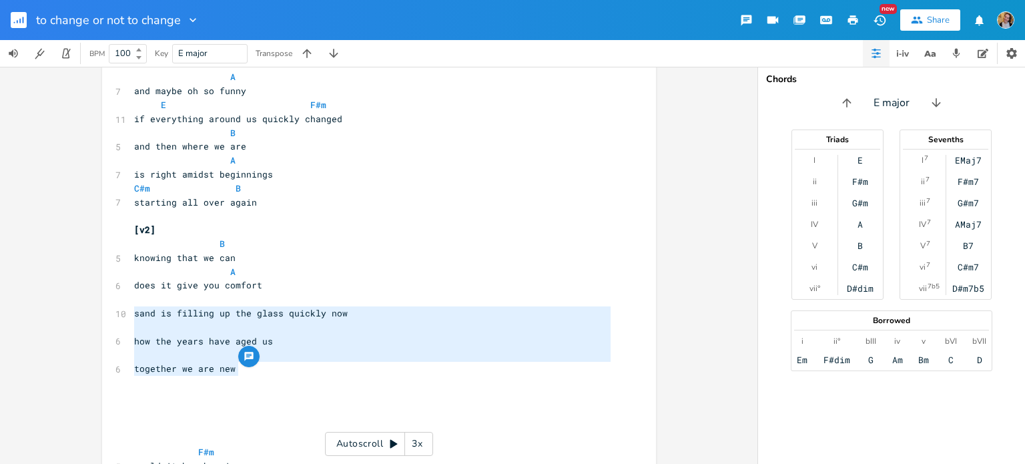
drag, startPoint x: 239, startPoint y: 372, endPoint x: 127, endPoint y: 312, distance: 126.3
click at [131, 312] on div "[Verse 1] B 5 wouldnt it be mad A 7 and maybe oh so funny E F#m 11 if everythin…" at bounding box center [372, 362] width 482 height 666
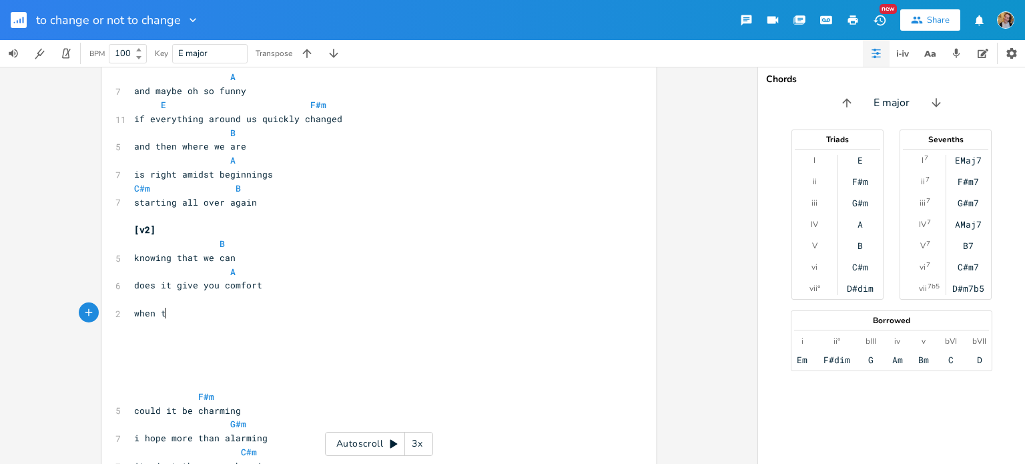
scroll to position [0, 32]
type textarea "when th"
type textarea "you see the sand filling up the glass"
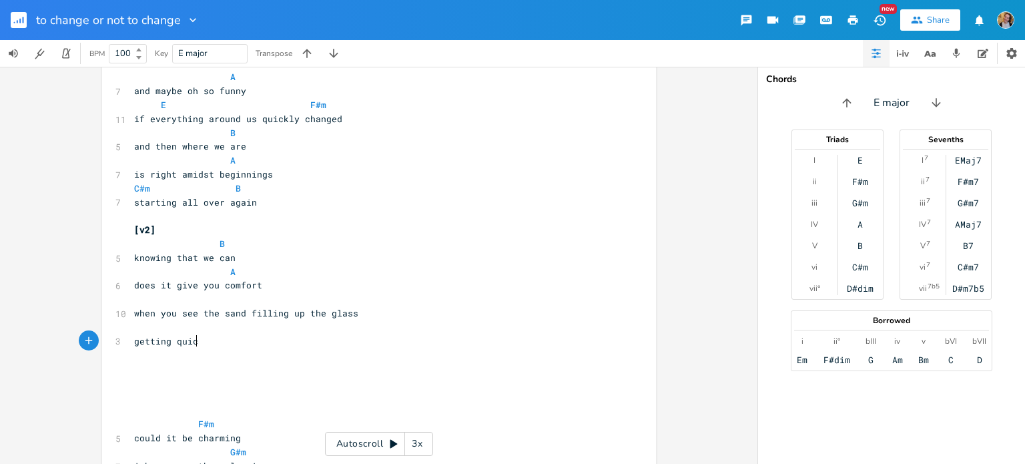
type textarea "getting quicj"
type textarea "ker now and time"
type textarea "slips away l"
click at [220, 330] on pre "​" at bounding box center [372, 327] width 482 height 14
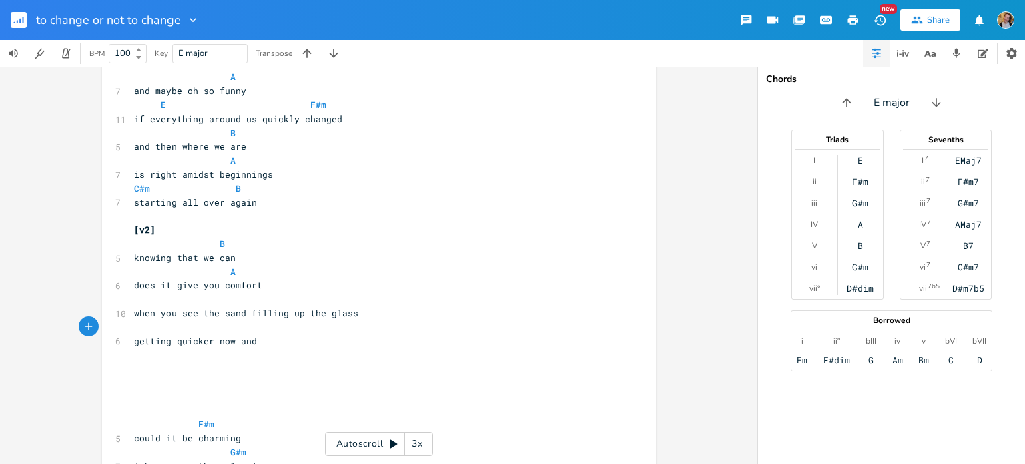
scroll to position [0, 13]
type textarea "G#m"
click at [216, 298] on pre "​" at bounding box center [372, 299] width 482 height 14
type textarea "F#m"
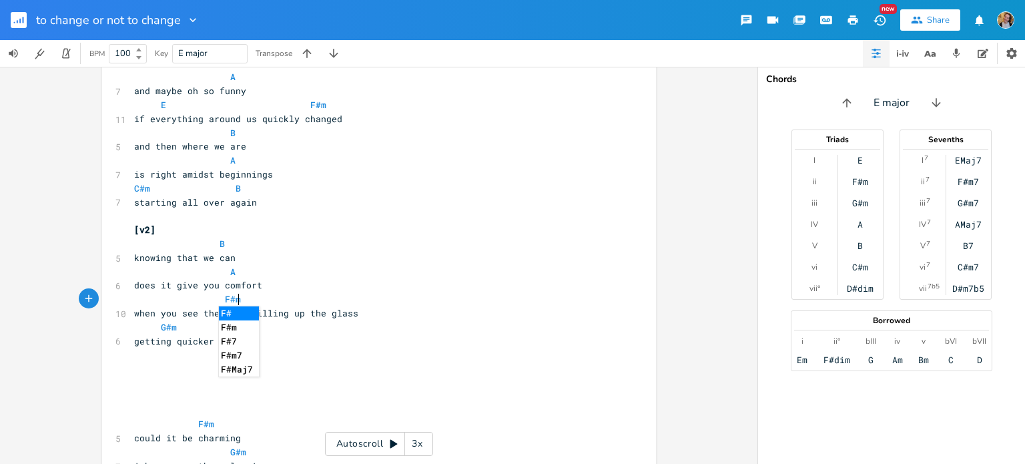
scroll to position [0, 56]
click at [205, 316] on span "when you see the sand filling up the glass" at bounding box center [246, 313] width 224 height 12
type textarea "the"
click at [205, 316] on span "when you see the sand filling up the glass" at bounding box center [246, 313] width 224 height 12
click at [184, 302] on span "F#m" at bounding box center [187, 299] width 107 height 12
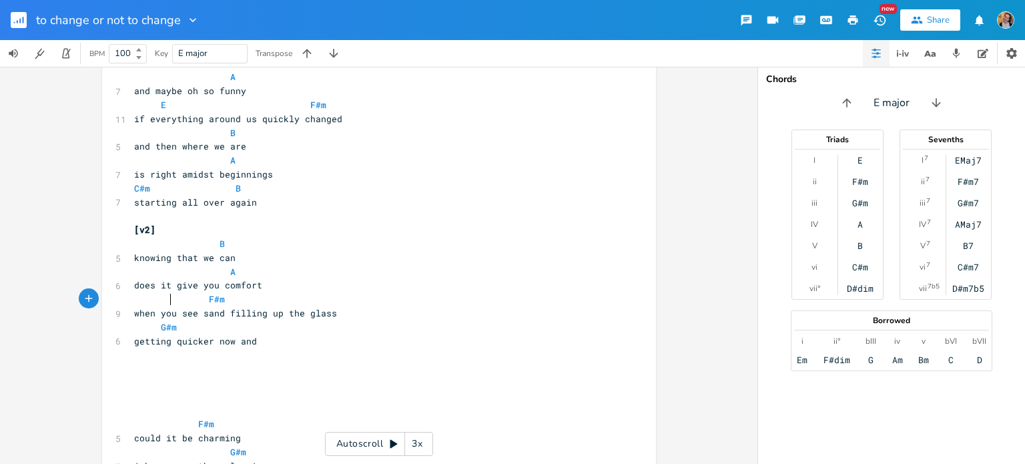
click at [153, 336] on span "getting quicker now and" at bounding box center [195, 341] width 123 height 12
type textarea "much"
click at [246, 341] on pre "much quicker now and" at bounding box center [372, 341] width 482 height 14
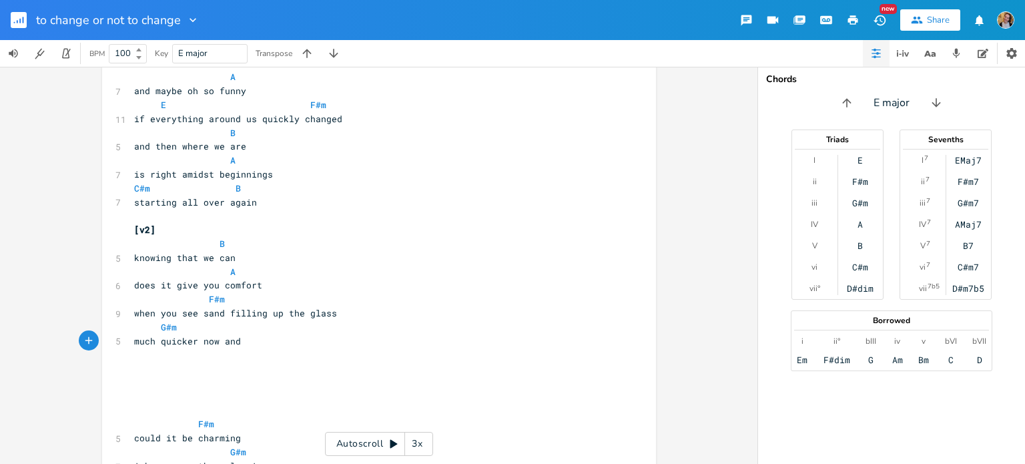
type textarea "ti"
type textarea "the calendar is lost"
click at [219, 344] on span "much quicker now and the" at bounding box center [198, 341] width 128 height 12
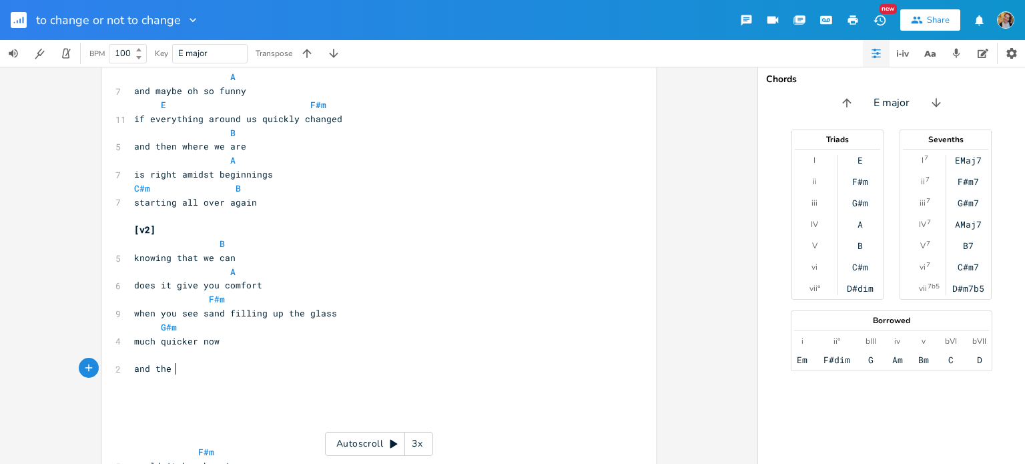
click at [202, 365] on pre "and the" at bounding box center [372, 369] width 482 height 14
type textarea "nt"
type textarea "ithin"
type textarea "g is"
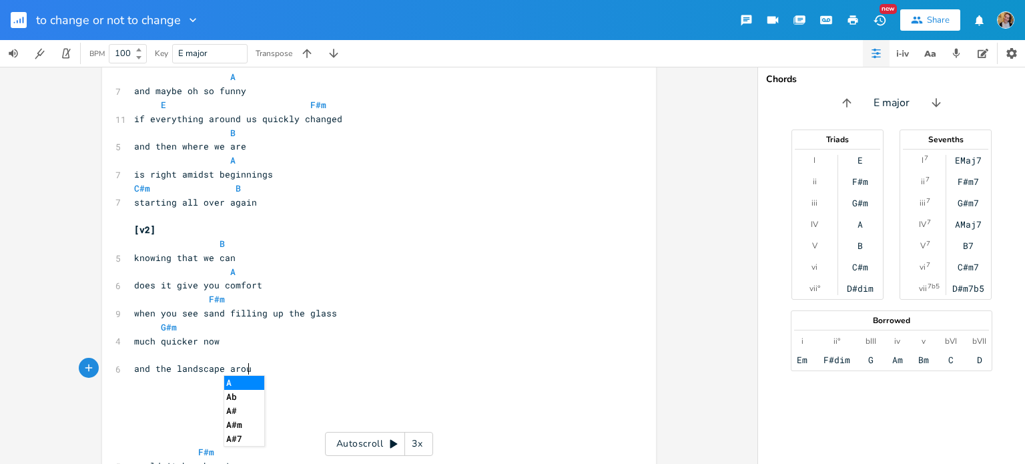
type textarea "the landscape aroun"
type textarea "d us is differen"
type textarea "t"
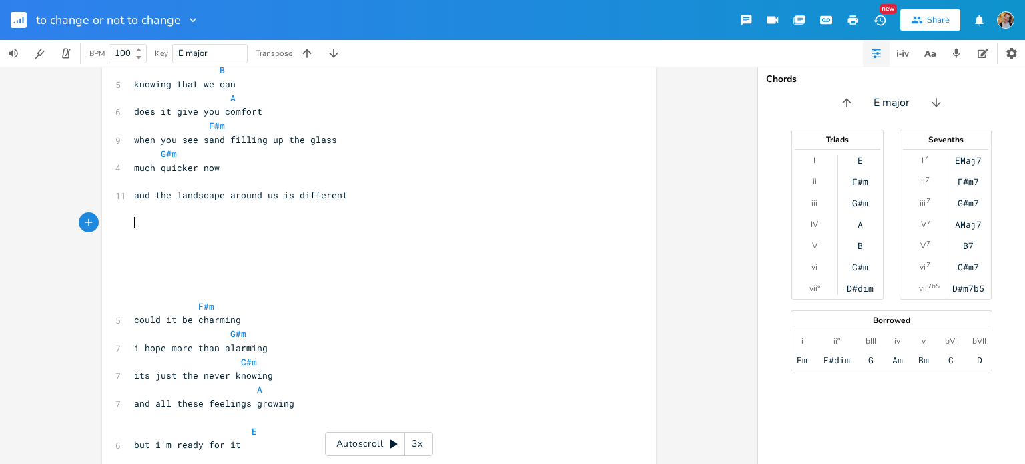
scroll to position [245, 0]
click at [180, 184] on pre "​" at bounding box center [372, 180] width 482 height 14
type textarea "A B"
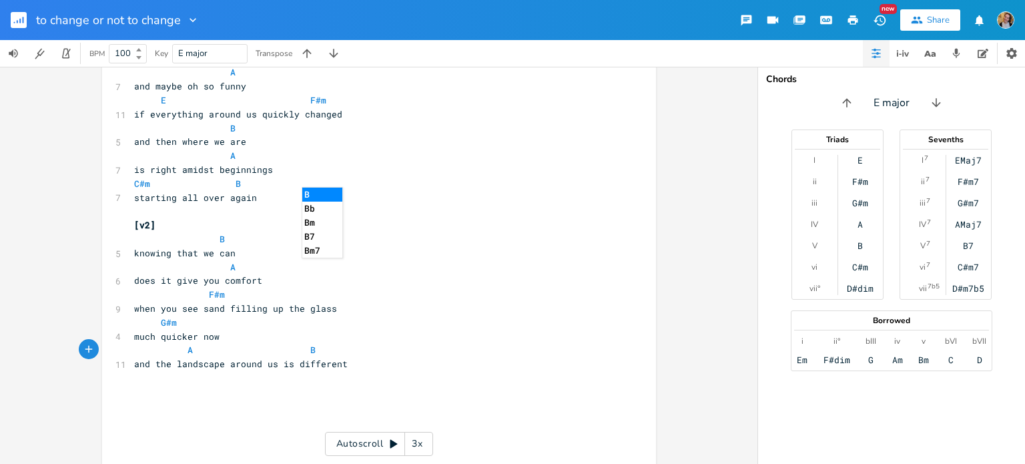
scroll to position [75, 0]
click at [182, 366] on span "and the landscape around us is different" at bounding box center [241, 364] width 214 height 12
click at [175, 410] on pre "​" at bounding box center [372, 406] width 482 height 14
click at [134, 284] on span "does it give you comfort" at bounding box center [198, 280] width 128 height 12
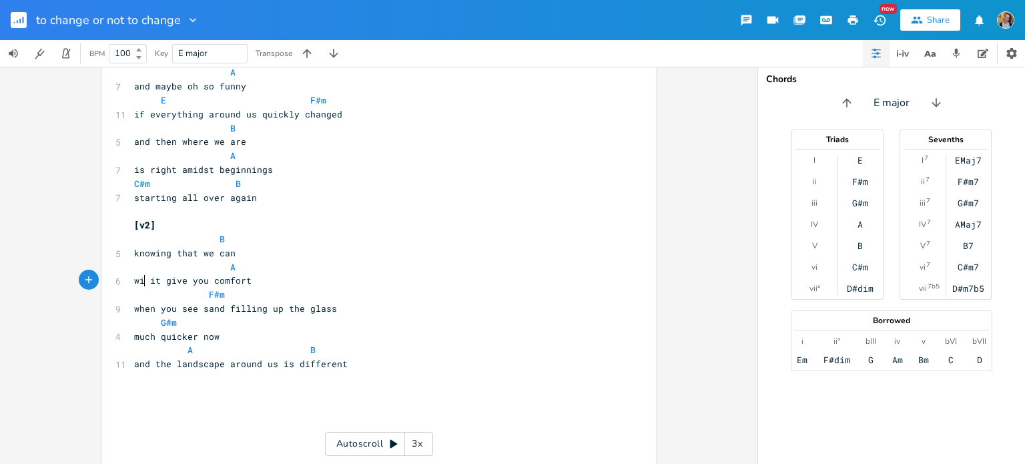
scroll to position [0, 13]
type textarea "will"
click at [166, 333] on span "much quicker now" at bounding box center [176, 336] width 85 height 12
click at [139, 304] on span "when you see sand filling up the glass" at bounding box center [235, 308] width 203 height 12
type textarea "when"
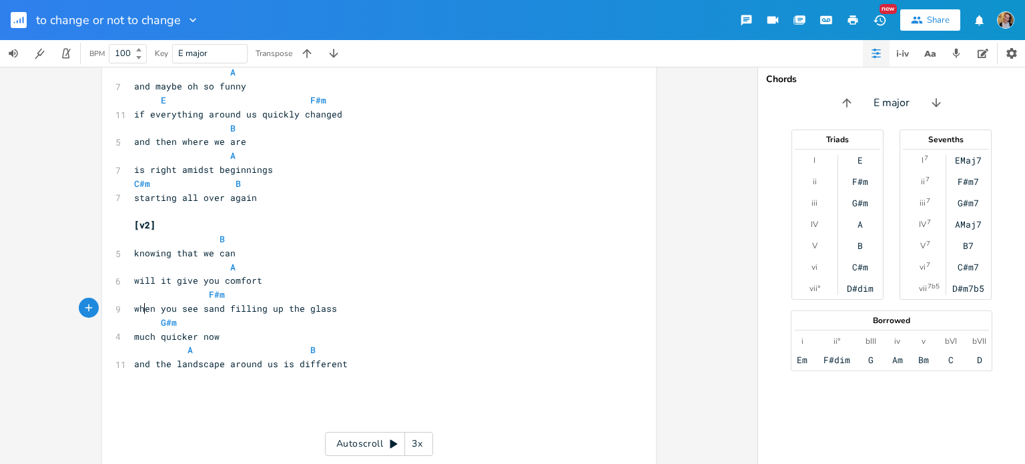
click at [139, 304] on span "when you see sand filling up the glass" at bounding box center [235, 308] width 203 height 12
click at [198, 336] on span "much quicker now" at bounding box center [176, 336] width 85 height 12
type textarea "now"
click at [198, 336] on span "much quicker now" at bounding box center [176, 336] width 85 height 12
type textarea "na"
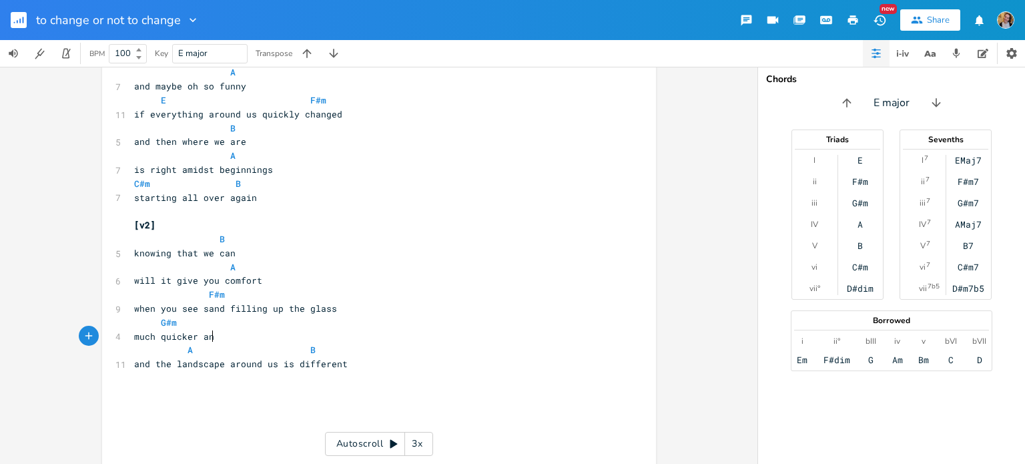
type textarea "and"
click at [147, 361] on span "and the landscape around us is different" at bounding box center [241, 364] width 214 height 12
click at [179, 346] on span "A B" at bounding box center [225, 350] width 182 height 12
click at [346, 368] on pre "the landscape around us is different" at bounding box center [372, 364] width 482 height 14
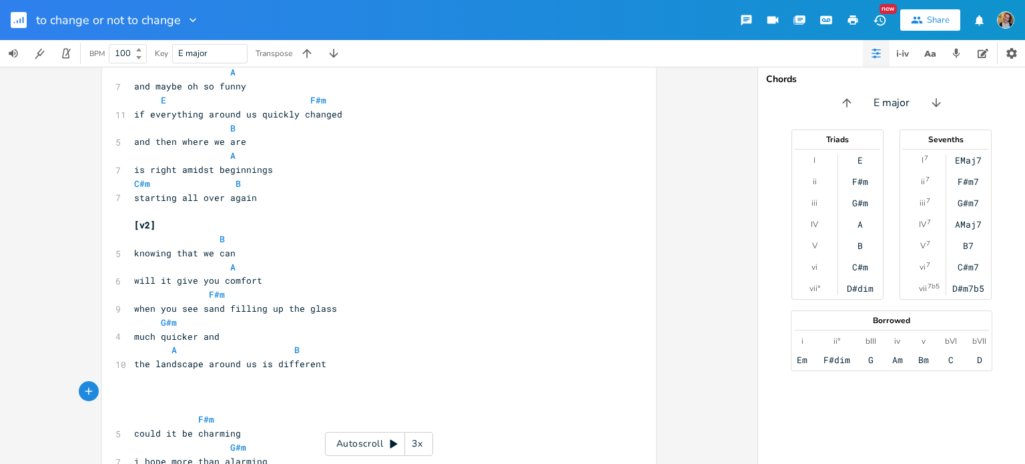
click at [132, 440] on pre "could it be charming" at bounding box center [372, 433] width 482 height 14
type textarea "could"
click at [132, 440] on pre "could it be charming" at bounding box center [372, 433] width 482 height 14
click at [134, 388] on pre "​" at bounding box center [372, 392] width 482 height 14
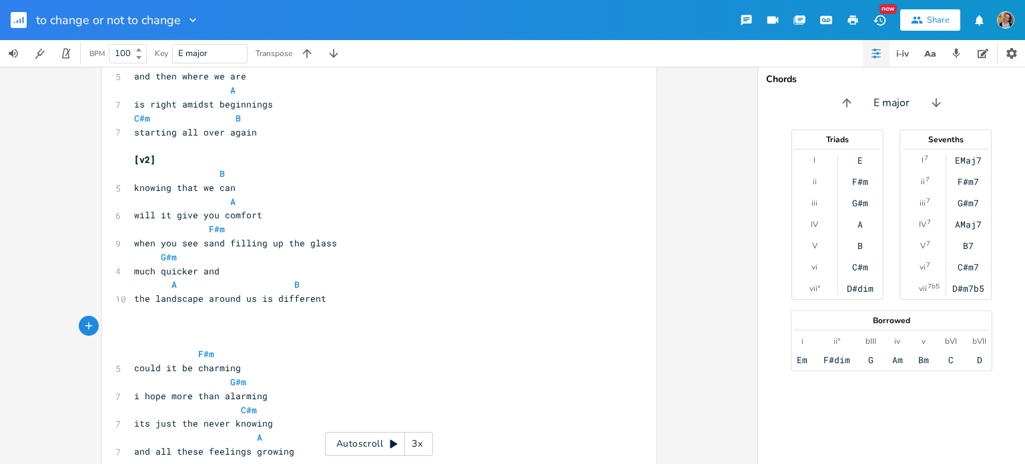
scroll to position [141, 0]
type textarea "[pc]"
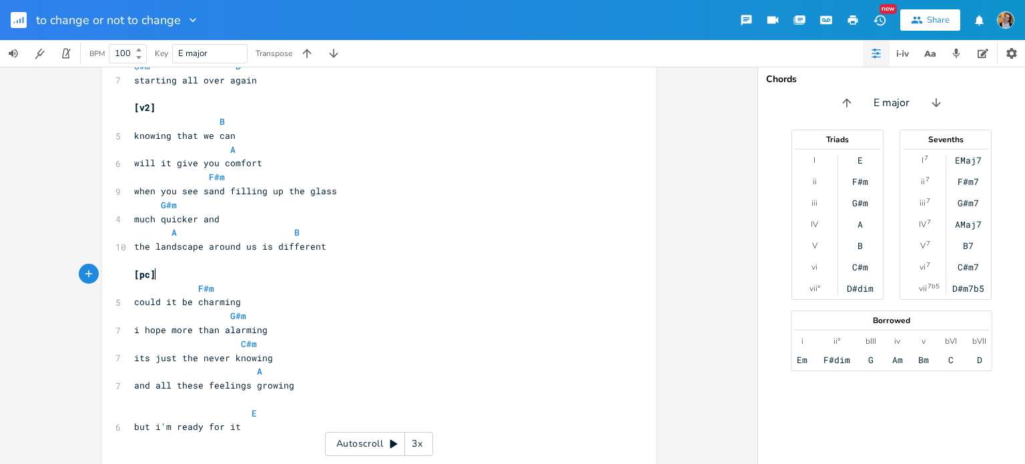
scroll to position [195, 0]
click at [213, 400] on pre "​" at bounding box center [372, 397] width 482 height 14
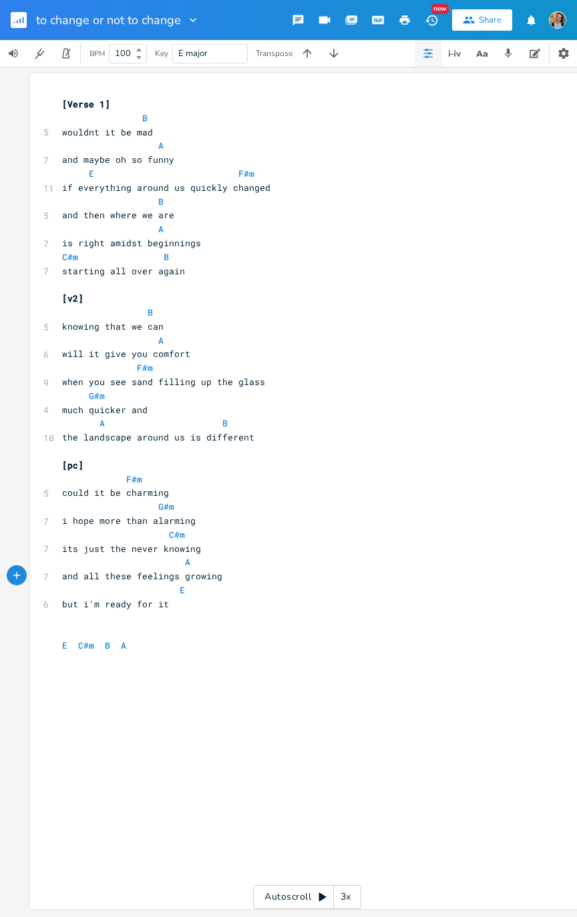
scroll to position [9, 0]
click at [137, 362] on span "F#m" at bounding box center [145, 368] width 16 height 12
click at [133, 345] on button "Play" at bounding box center [138, 341] width 17 height 11
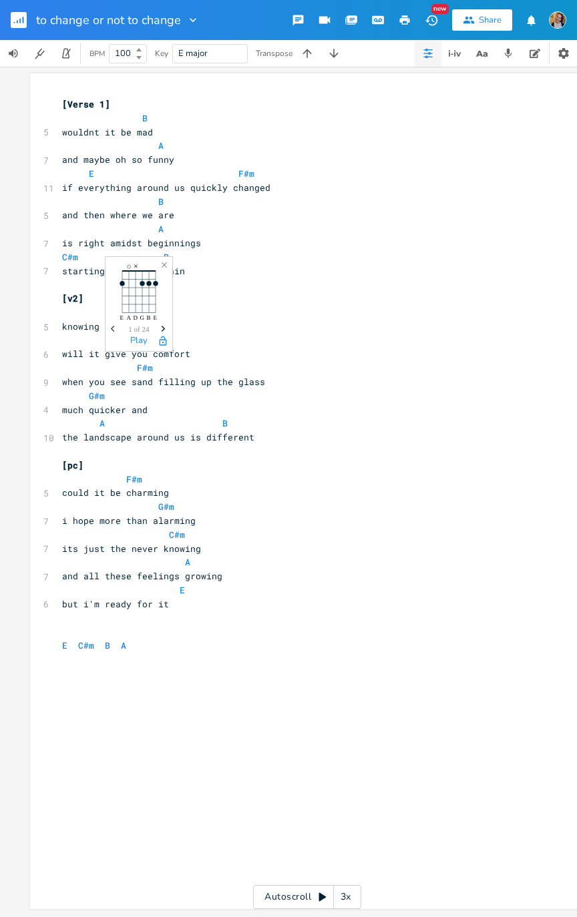
click at [190, 380] on pre "when you see sand filling up the glass" at bounding box center [300, 382] width 482 height 14
click at [137, 348] on span "will it give you comfort" at bounding box center [126, 354] width 128 height 12
click at [131, 348] on span "will it give u comfort" at bounding box center [120, 354] width 117 height 12
type textarea "S"
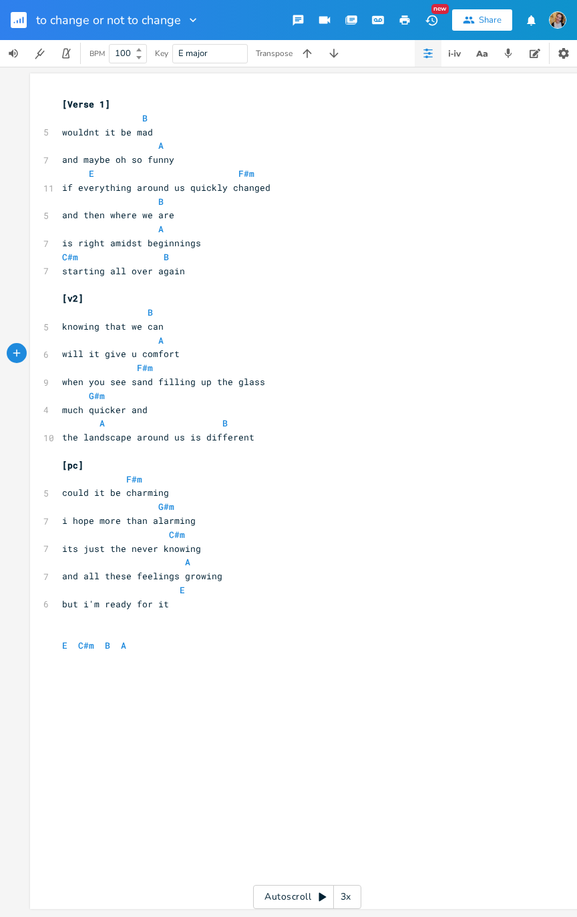
type textarea "s"
click at [158, 334] on span "A" at bounding box center [160, 340] width 5 height 12
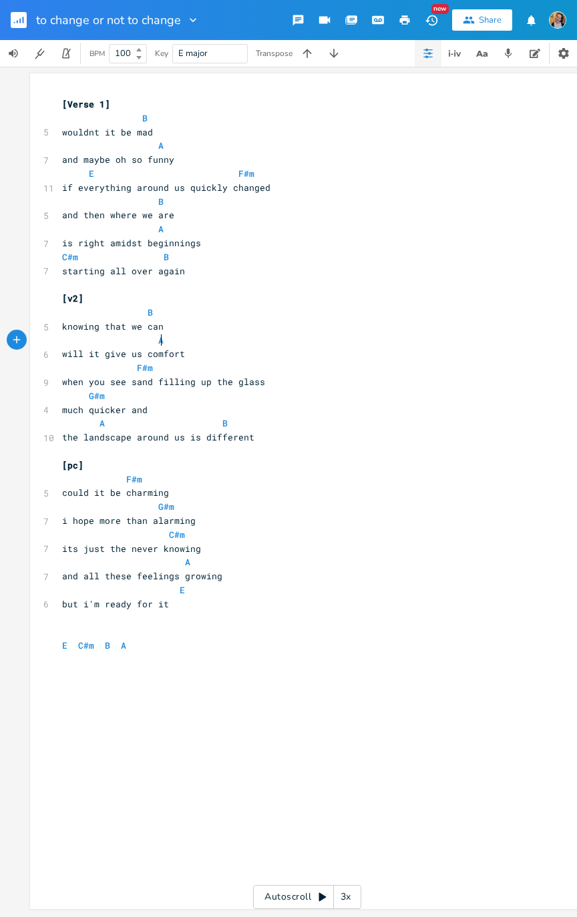
click at [139, 363] on span "F#m" at bounding box center [145, 368] width 16 height 12
click at [197, 347] on pre "will it give us comfort" at bounding box center [300, 354] width 482 height 14
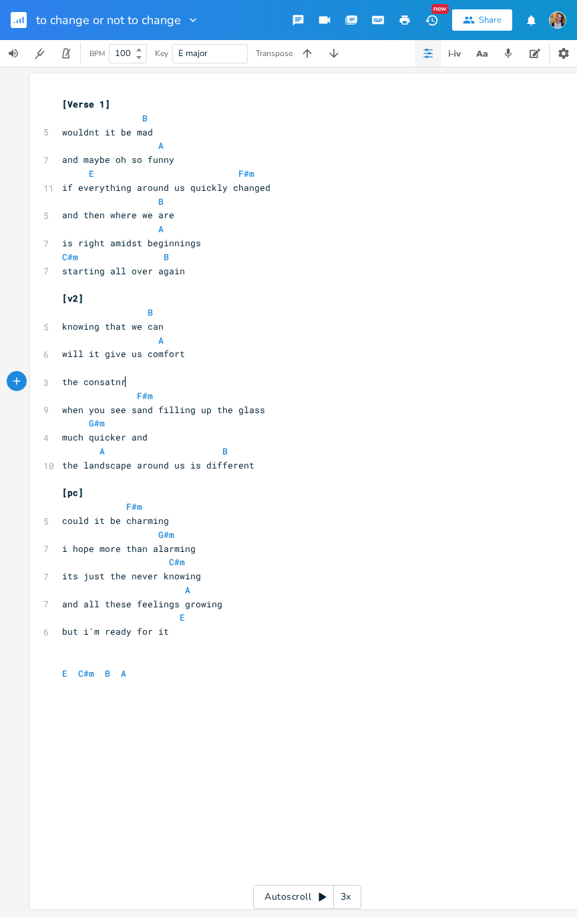
type textarea "the consatnrb"
type textarea "tant innth"
type textarea "n"
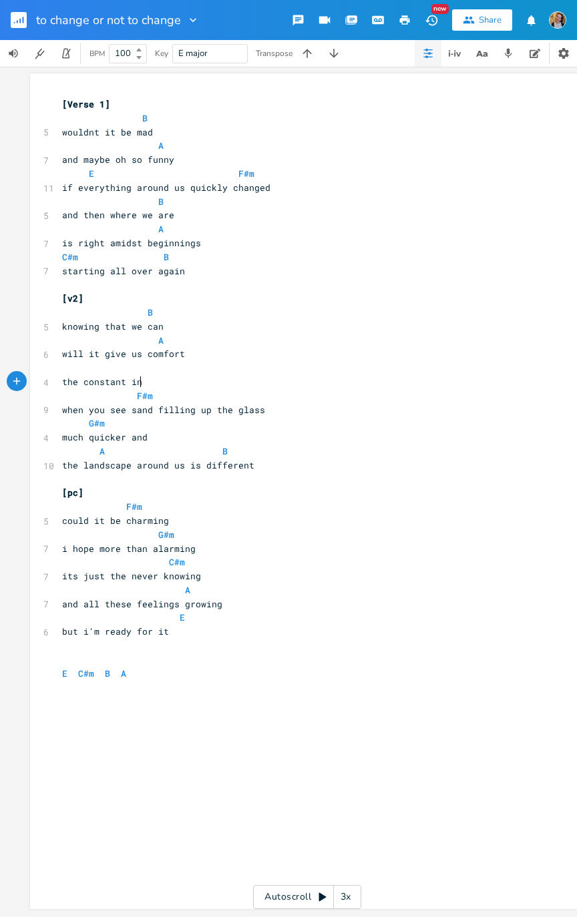
scroll to position [0, 6]
type textarea "T"
type textarea "through it all is me with you"
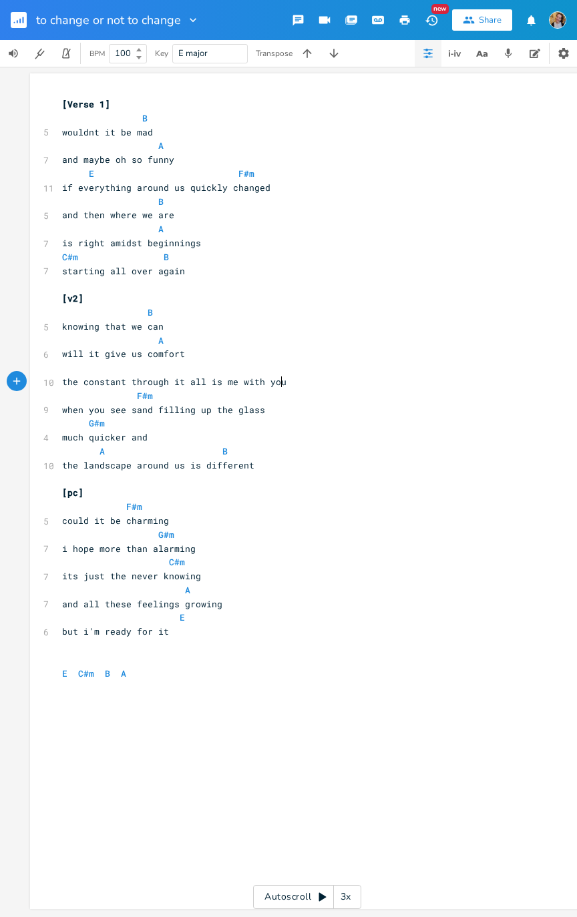
click at [141, 365] on pre "​" at bounding box center [300, 368] width 482 height 14
type textarea "v"
type textarea "E. F#m"
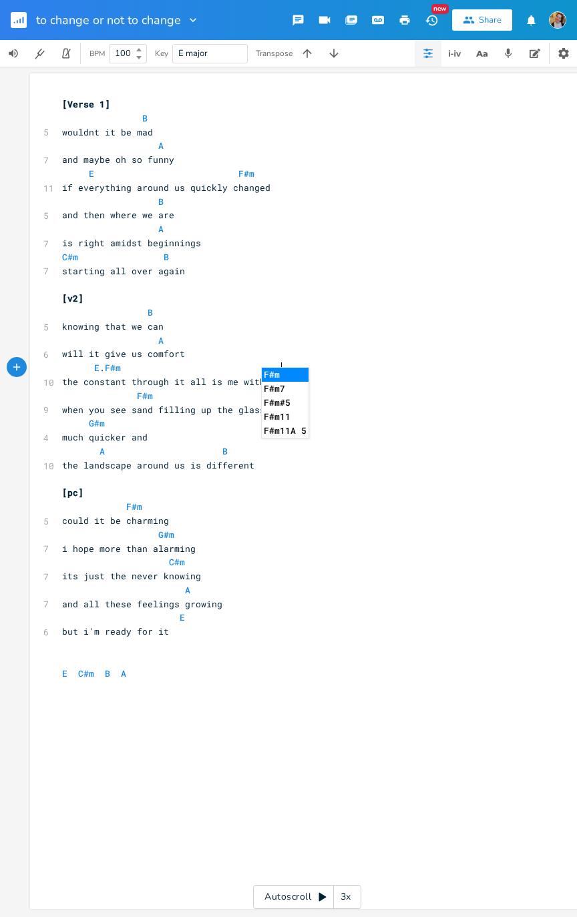
click at [414, 447] on pre "A B" at bounding box center [300, 451] width 482 height 14
click at [370, 379] on pre "the constant through it all is me with you" at bounding box center [300, 382] width 482 height 14
click at [338, 392] on pre "F#m" at bounding box center [300, 396] width 482 height 14
click at [328, 389] on pre "F#m" at bounding box center [300, 396] width 482 height 14
click at [347, 375] on pre "the constant through it all is me with you" at bounding box center [300, 382] width 482 height 14
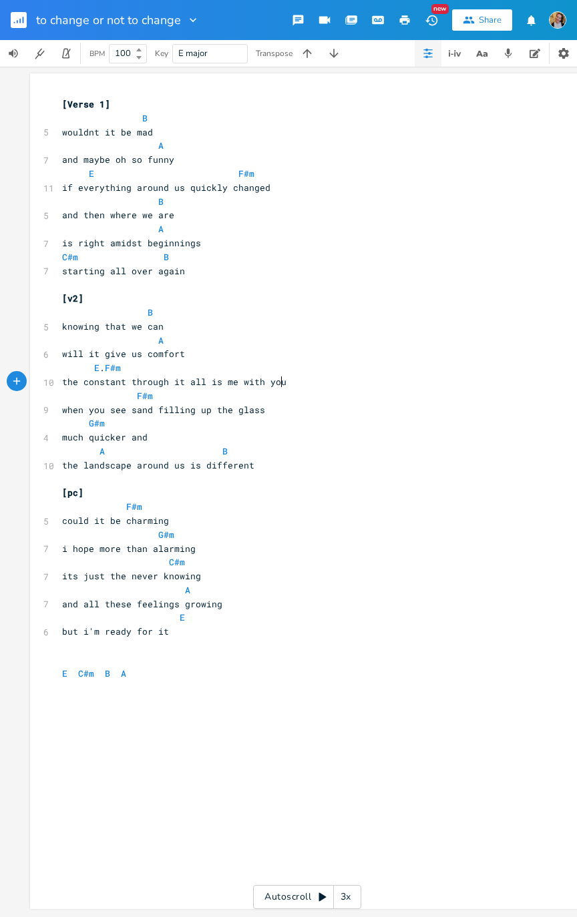
click at [190, 376] on span "the constant through it all is me with you" at bounding box center [174, 382] width 224 height 12
click at [71, 376] on span "the constant through it all is me with you" at bounding box center [174, 382] width 224 height 12
click at [72, 375] on pre "the constant through it all is me with you" at bounding box center [300, 382] width 482 height 14
type textarea "at the"
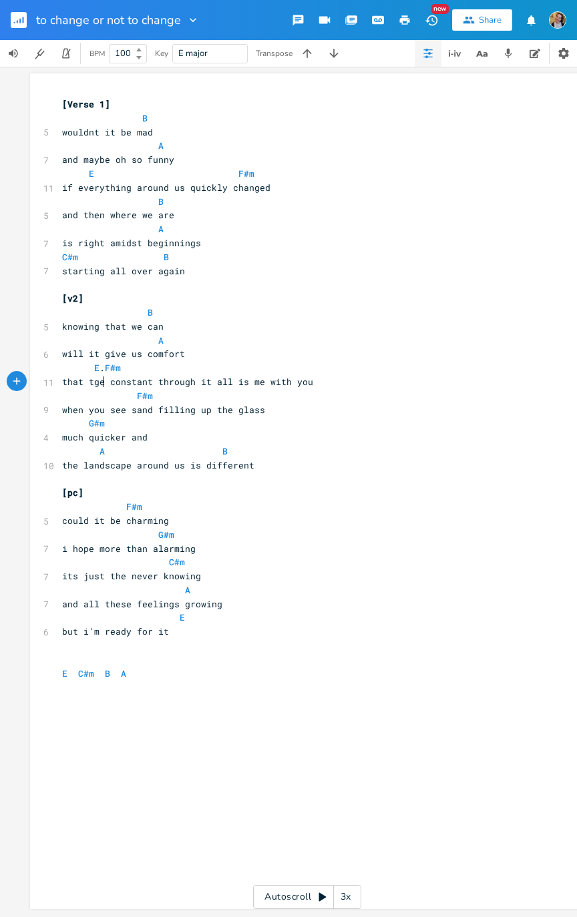
scroll to position [0, 24]
click at [296, 376] on span "that the constant through it all is me with you" at bounding box center [187, 382] width 251 height 12
click at [121, 363] on span "F#m" at bounding box center [113, 368] width 16 height 12
click at [280, 380] on pre "that the constant through it all is me with you" at bounding box center [300, 382] width 482 height 14
type textarea "and"
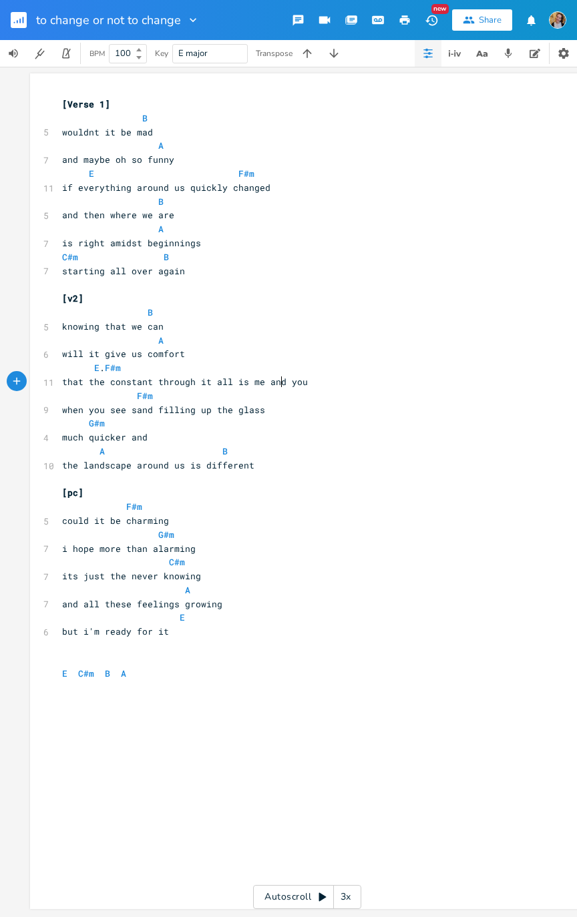
scroll to position [0, 16]
click at [274, 406] on pre "when you see sand filling up the glass" at bounding box center [300, 410] width 482 height 14
click at [232, 376] on span "that the constant through it all is me and you" at bounding box center [185, 382] width 246 height 12
click at [240, 378] on span "that the constant through it all is me and you" at bounding box center [185, 382] width 246 height 12
type textarea "-"
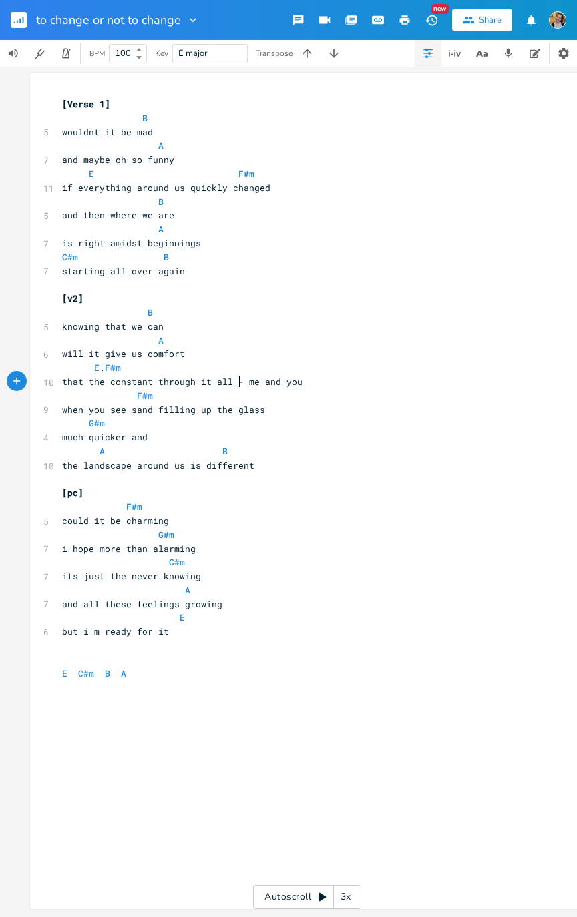
scroll to position [0, 5]
type textarea "Is"
click at [83, 376] on span "that the constant through it all Is me and you" at bounding box center [185, 382] width 246 height 12
click at [199, 376] on span "that the constant through it all Is me and you" at bounding box center [185, 382] width 246 height 12
click at [296, 389] on pre "F#m" at bounding box center [300, 396] width 482 height 14
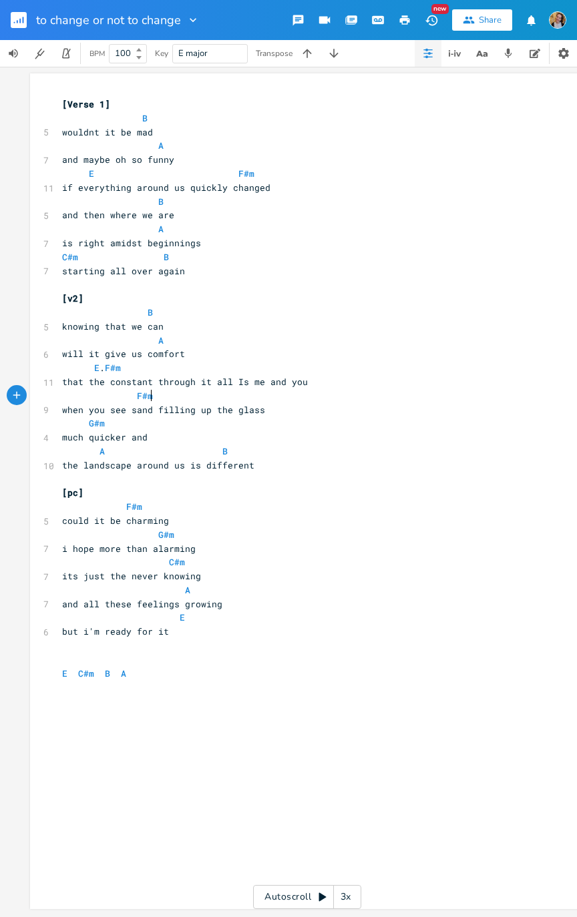
click at [286, 416] on pre "G#m" at bounding box center [300, 423] width 482 height 14
click at [357, 375] on pre "that the constant through it all Is me and you" at bounding box center [300, 382] width 482 height 14
click at [65, 404] on span "when you see sand filling up the glass" at bounding box center [163, 410] width 203 height 12
click at [59, 403] on pre "when you see sand filling up the glass" at bounding box center [300, 410] width 482 height 14
type textarea "so"
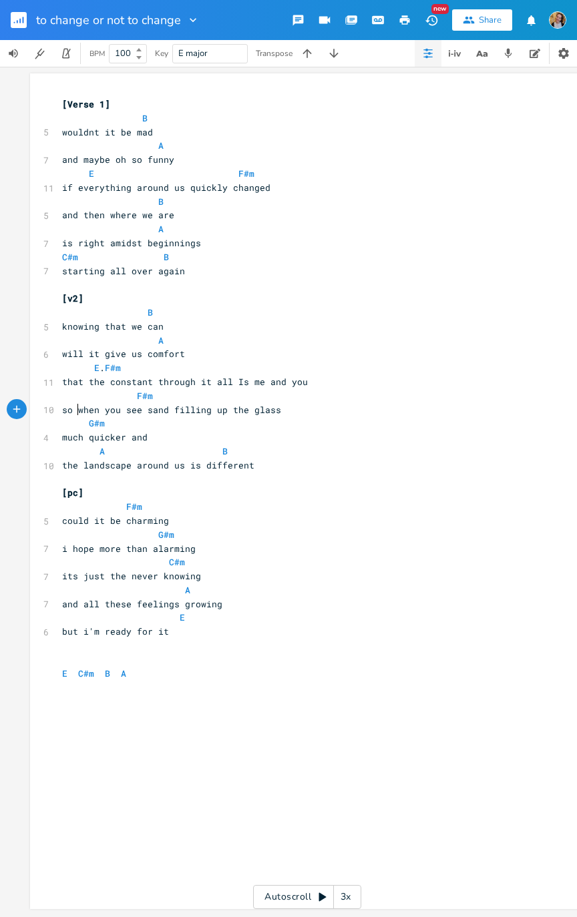
scroll to position [0, 0]
click at [292, 463] on pre "​" at bounding box center [300, 480] width 482 height 14
click at [315, 463] on pre "the landscape around us is different" at bounding box center [300, 465] width 482 height 14
click at [299, 361] on pre "E . F#m" at bounding box center [300, 368] width 482 height 14
click at [121, 362] on span "F#m" at bounding box center [113, 368] width 16 height 12
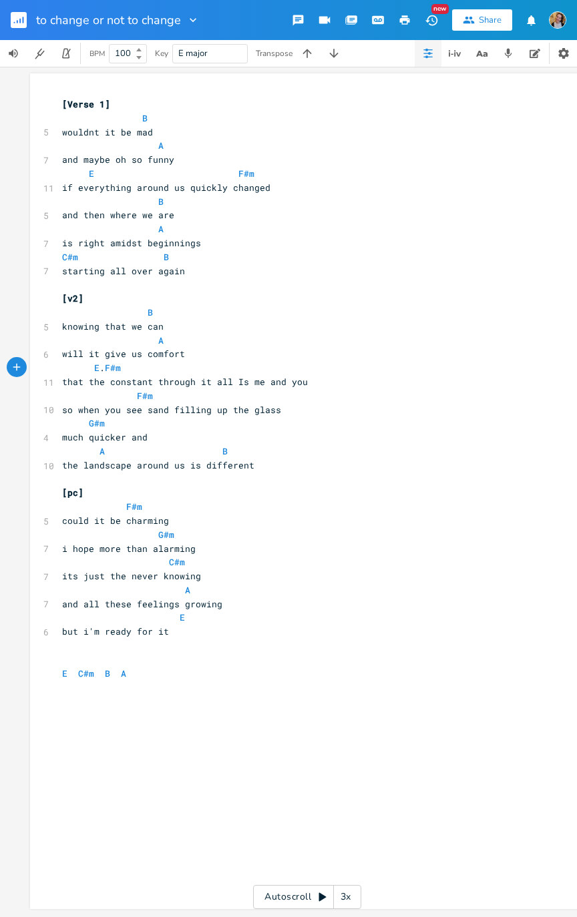
click at [304, 363] on pre "E . F#m" at bounding box center [300, 368] width 482 height 14
type textarea "B"
click at [459, 463] on pre "but i'm ready for it" at bounding box center [300, 632] width 482 height 14
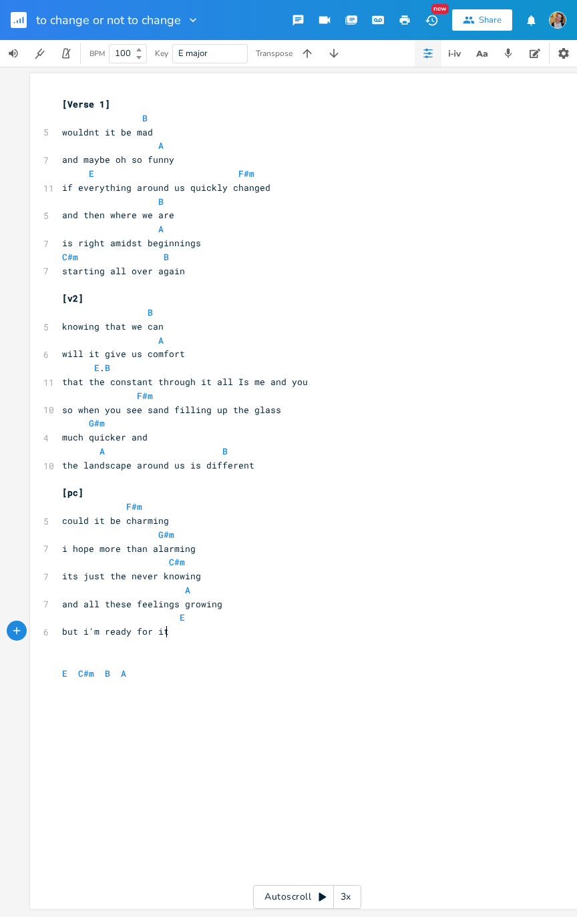
click at [188, 18] on icon "button" at bounding box center [192, 19] width 13 height 13
click at [238, 63] on li "Collection Collections" at bounding box center [219, 60] width 80 height 23
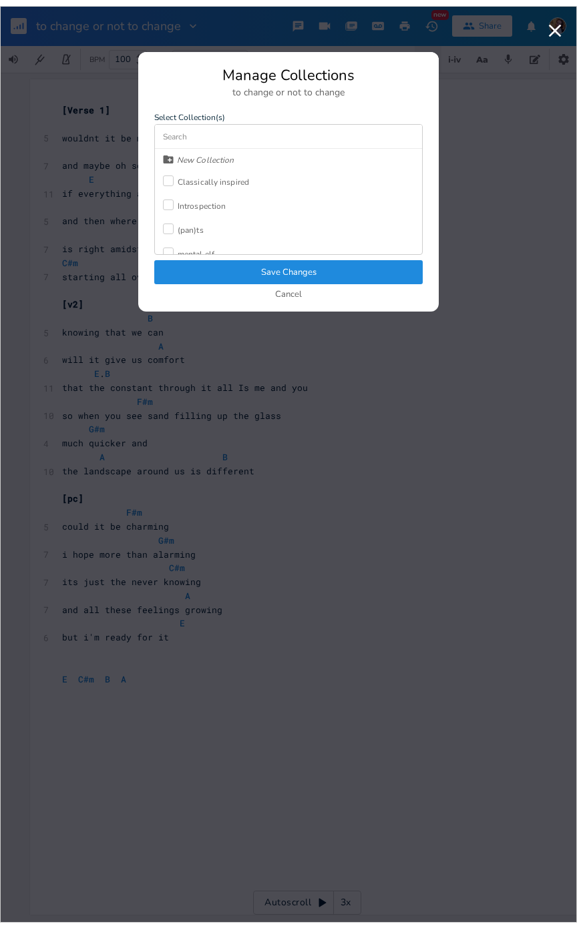
scroll to position [35, 0]
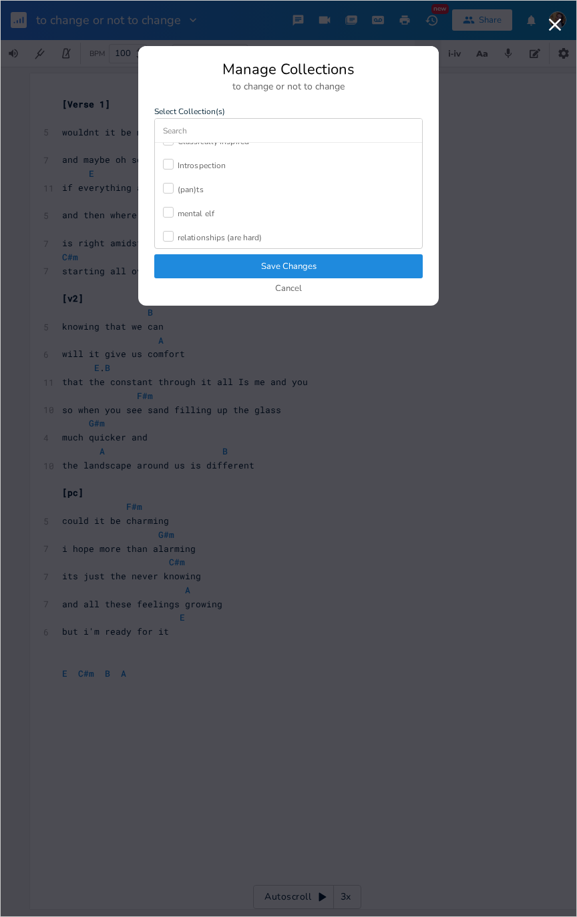
click at [208, 235] on div "relationships (are hard)" at bounding box center [220, 238] width 84 height 8
click at [317, 260] on button "Save Changes" at bounding box center [288, 266] width 268 height 24
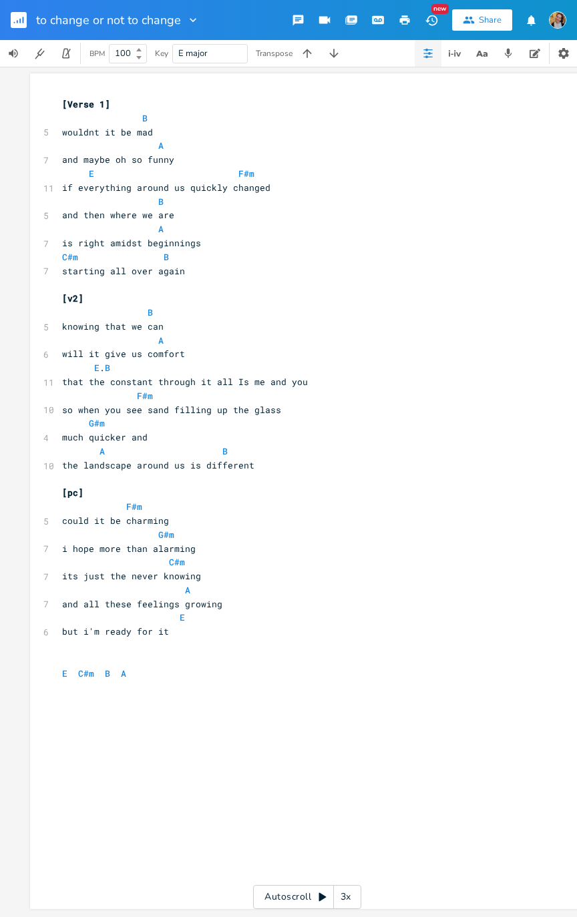
click at [382, 22] on icon "button" at bounding box center [377, 20] width 10 height 7
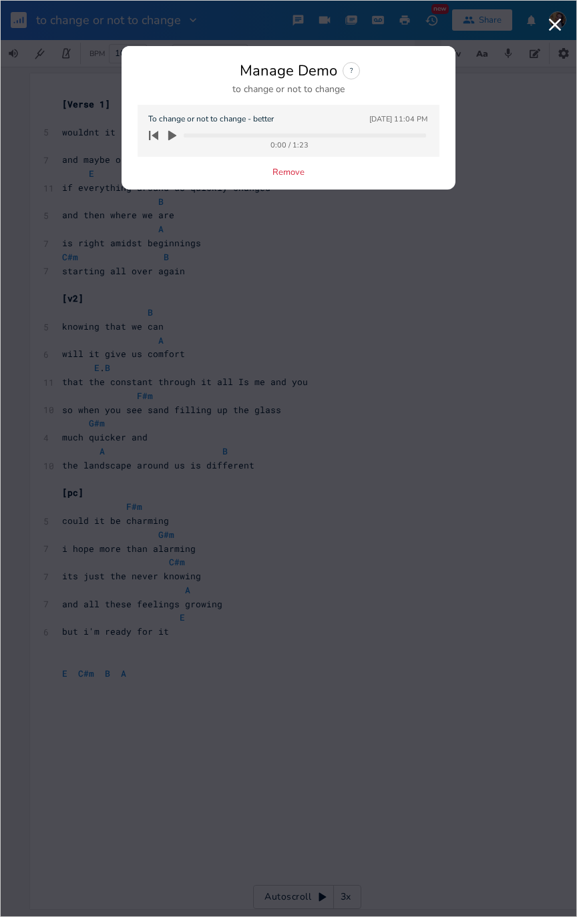
click at [172, 136] on icon "button" at bounding box center [172, 136] width 8 height 10
click at [576, 463] on div "Manage Demo ? to change or not to change To change or not to change - better [D…" at bounding box center [288, 458] width 577 height 917
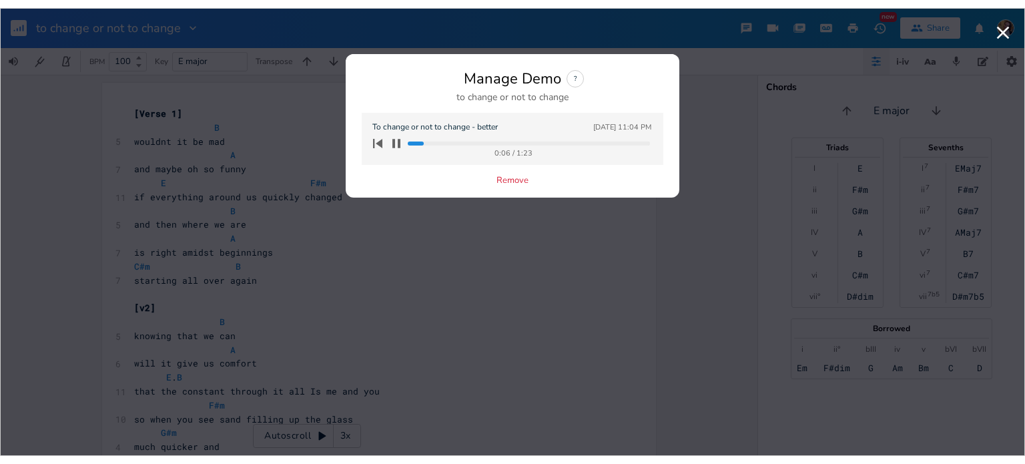
scroll to position [0, 0]
